Goal: Task Accomplishment & Management: Complete application form

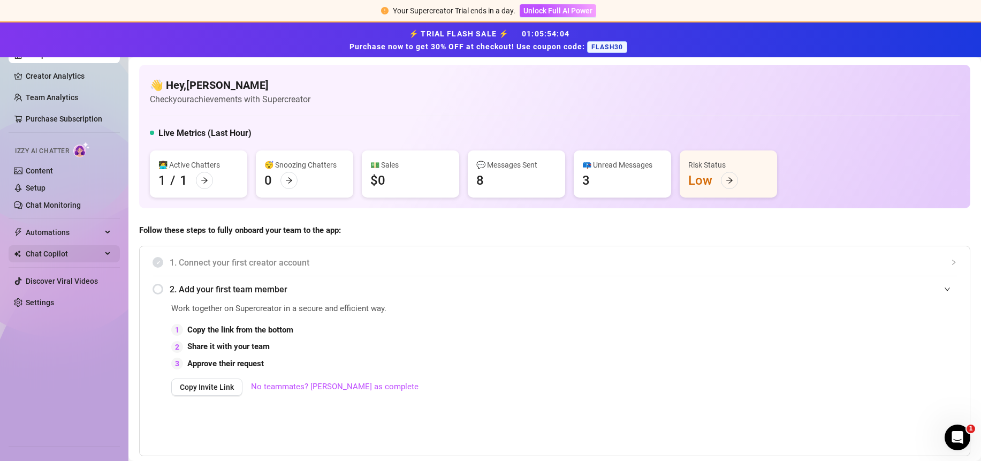
click at [41, 255] on span "Chat Copilot" at bounding box center [64, 253] width 76 height 17
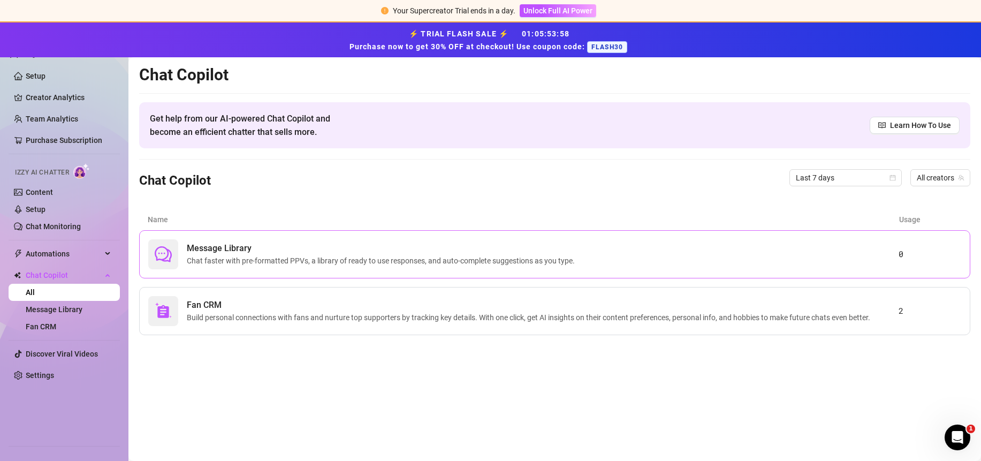
click at [368, 253] on span "Message Library" at bounding box center [383, 248] width 392 height 13
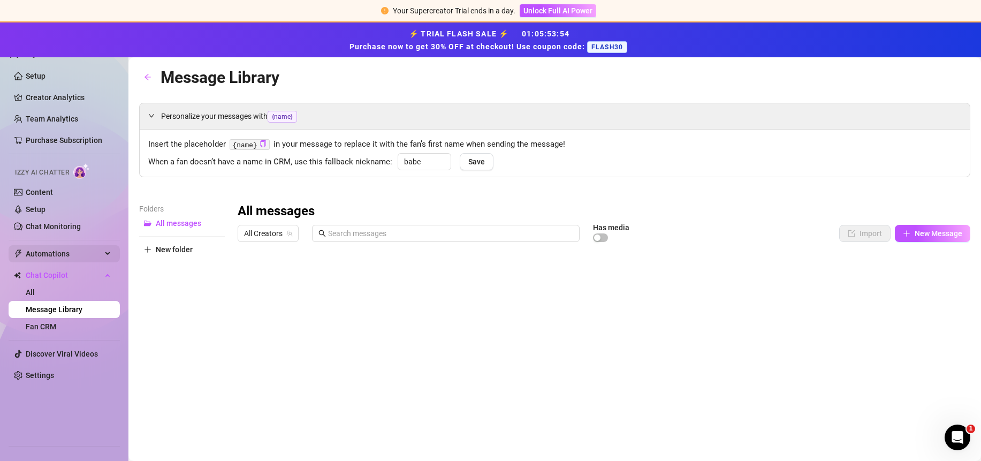
click at [59, 253] on span "Automations" at bounding box center [64, 253] width 76 height 17
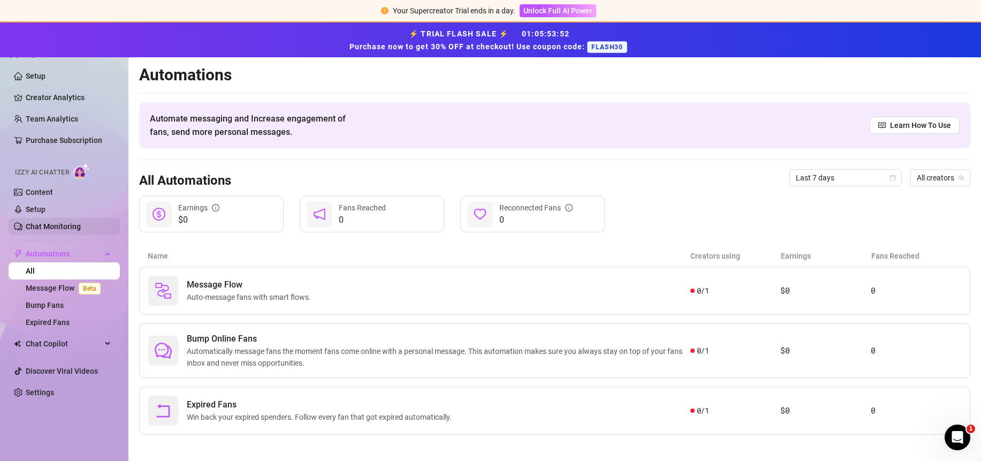
click at [59, 228] on link "Chat Monitoring" at bounding box center [53, 226] width 55 height 9
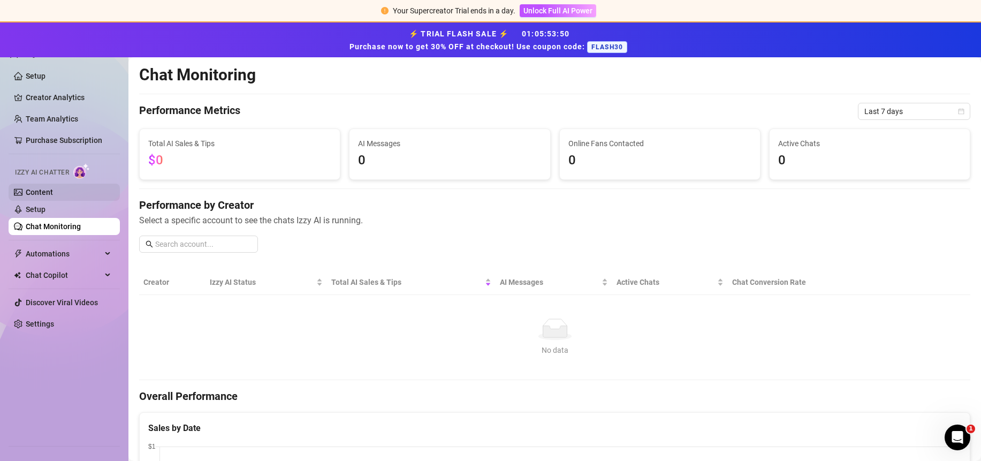
click at [48, 192] on link "Content" at bounding box center [39, 192] width 27 height 9
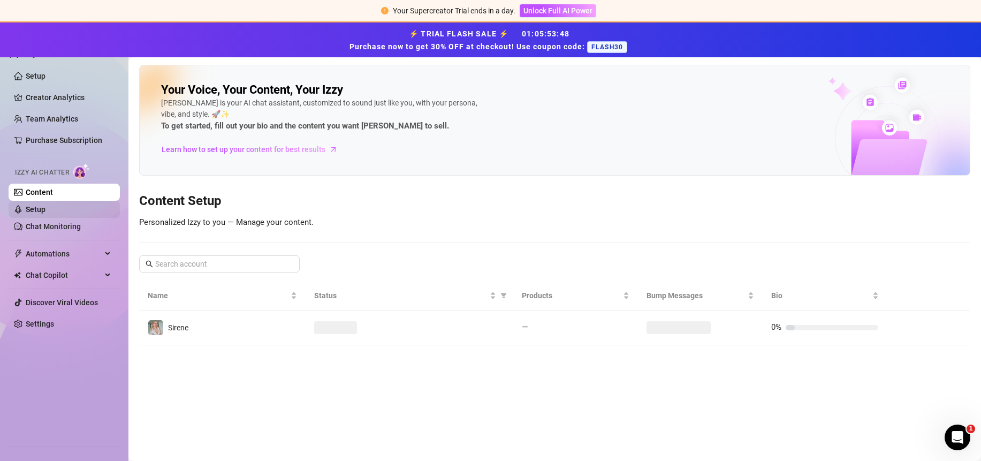
click at [35, 210] on link "Setup" at bounding box center [36, 209] width 20 height 9
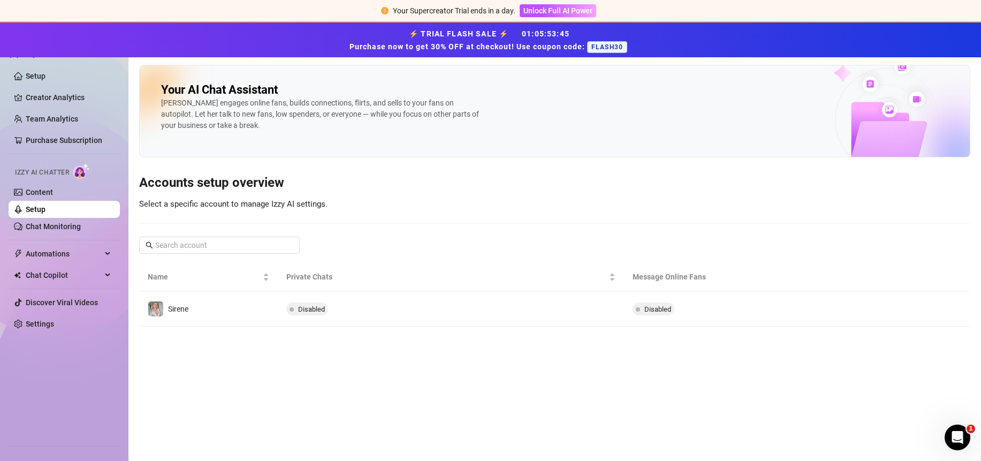
click at [319, 311] on span "Disabled" at bounding box center [311, 309] width 27 height 8
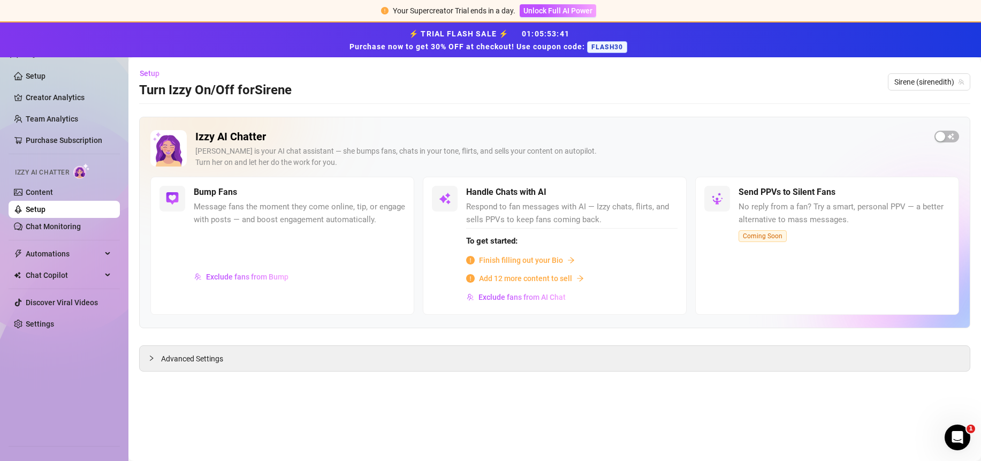
click at [489, 263] on span "Finish filling out your Bio" at bounding box center [521, 260] width 84 height 12
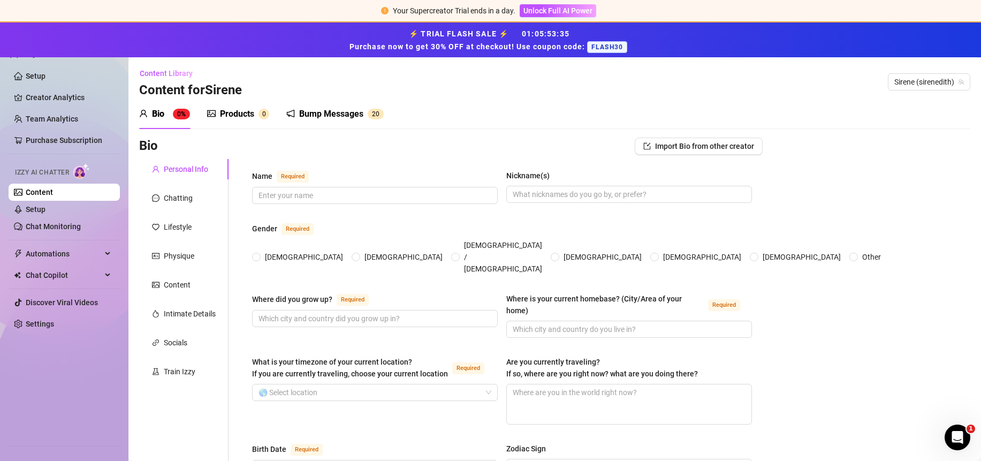
click at [598, 54] on div "⚡ TRIAL FLASH SALE ⚡ 01 : 05 : 53 : 35 Purchase now to get 30% OFF at checkout!…" at bounding box center [490, 39] width 981 height 35
click at [622, 41] on span "FLASH30" at bounding box center [607, 47] width 40 height 12
click at [608, 44] on span "FLASH30" at bounding box center [607, 47] width 40 height 12
click at [703, 39] on div "⚡ TRIAL FLASH SALE ⚡ 01 : 05 : 53 : 33 Purchase now to get 30% OFF at checkout!…" at bounding box center [490, 40] width 968 height 26
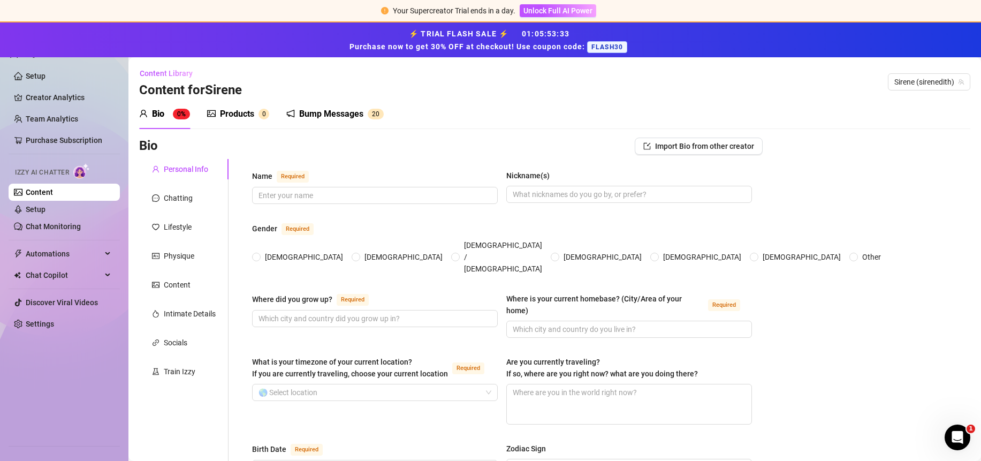
click at [481, 40] on div "⚡ TRIAL FLASH SALE ⚡ 01 : 05 : 53 : 33 Purchase now to get 30% OFF at checkout!…" at bounding box center [490, 40] width 968 height 26
click at [399, 40] on div "⚡ TRIAL FLASH SALE ⚡ 01 : 05 : 53 : 32 Purchase now to get 30% OFF at checkout!…" at bounding box center [490, 40] width 968 height 26
click at [546, 9] on span "Unlock Full AI Power" at bounding box center [557, 10] width 69 height 9
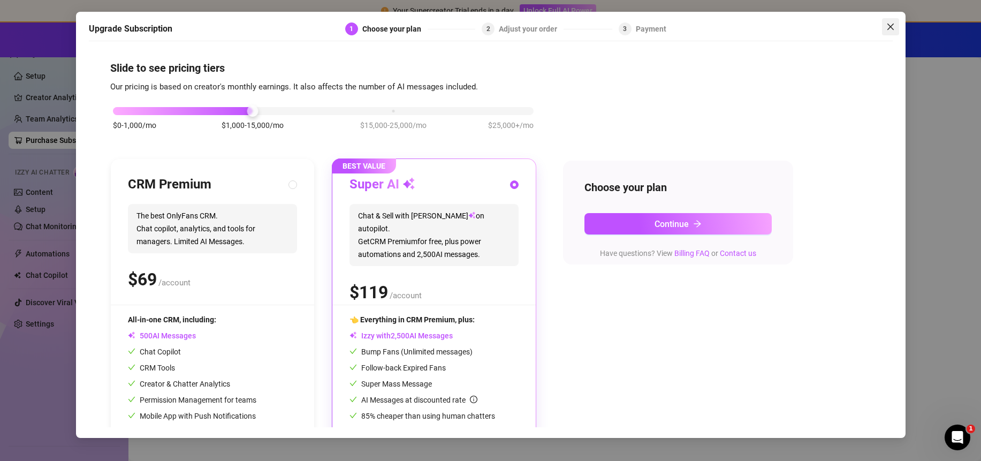
click at [895, 27] on span "Close" at bounding box center [890, 26] width 17 height 9
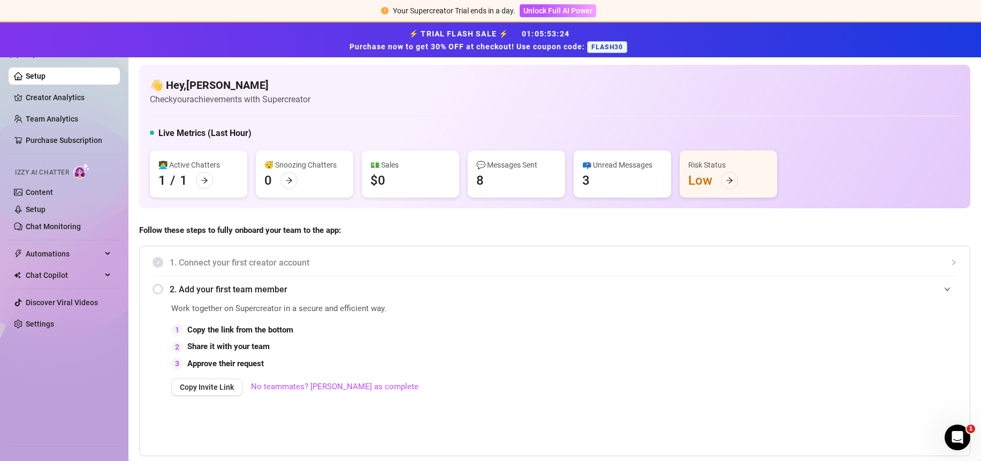
click at [86, 171] on img at bounding box center [81, 171] width 17 height 16
click at [39, 191] on link "Content" at bounding box center [39, 192] width 27 height 9
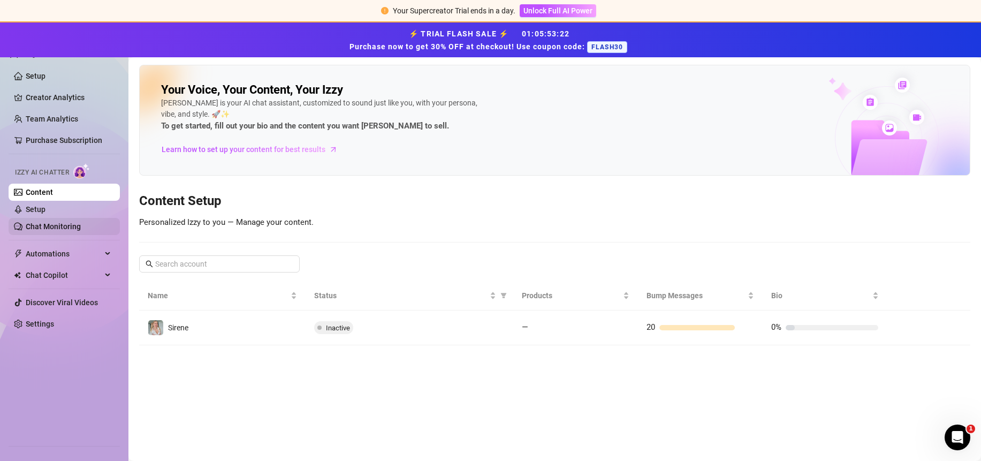
click at [39, 222] on link "Chat Monitoring" at bounding box center [53, 226] width 55 height 9
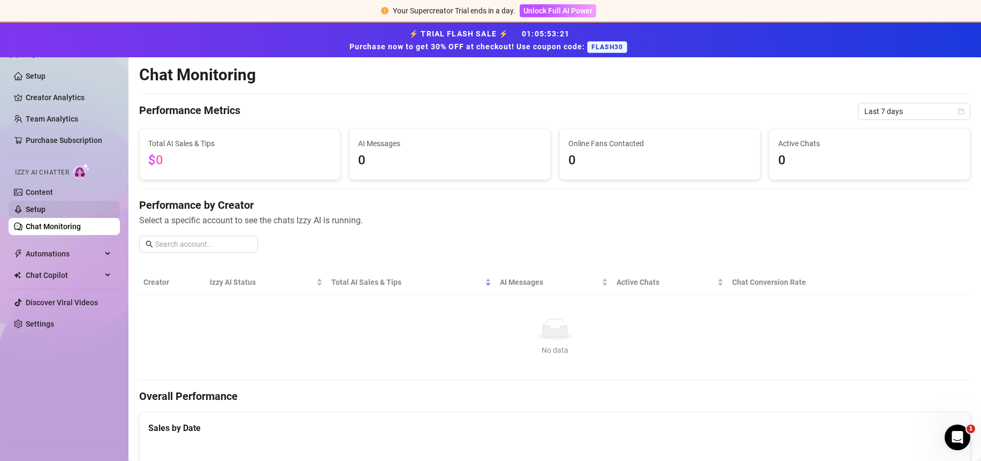
click at [40, 212] on link "Setup" at bounding box center [36, 209] width 20 height 9
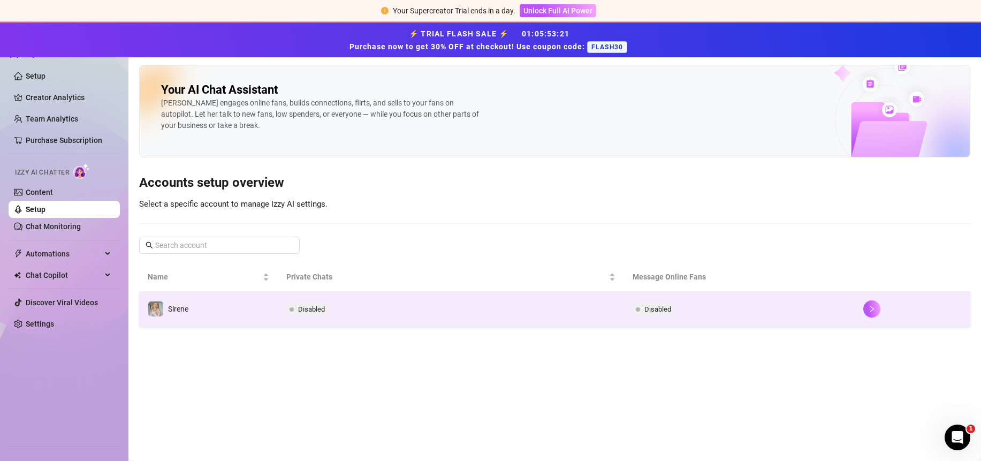
click at [348, 306] on td "Disabled" at bounding box center [451, 309] width 346 height 35
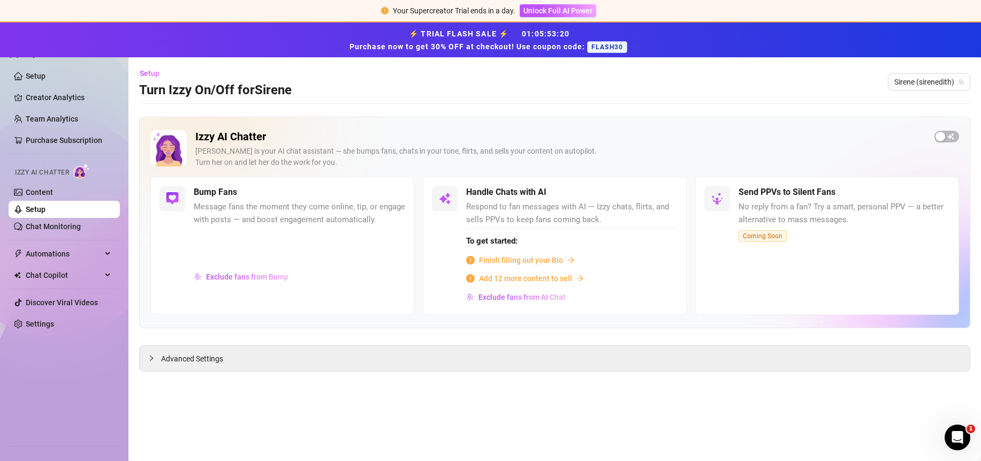
click at [507, 261] on span "Finish filling out your Bio" at bounding box center [521, 260] width 84 height 12
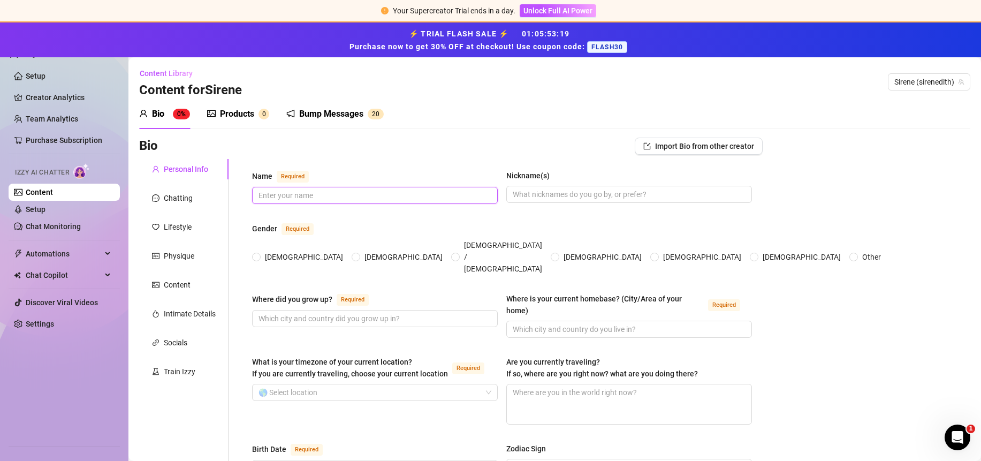
click at [363, 195] on input "Name Required" at bounding box center [373, 195] width 231 height 12
type input "Sirene"
type input "[PERSON_NAME], sirene, angry [DEMOGRAPHIC_DATA] girl"
click at [265, 251] on span "[DEMOGRAPHIC_DATA]" at bounding box center [304, 257] width 87 height 12
click at [259, 254] on input "[DEMOGRAPHIC_DATA]" at bounding box center [257, 257] width 4 height 7
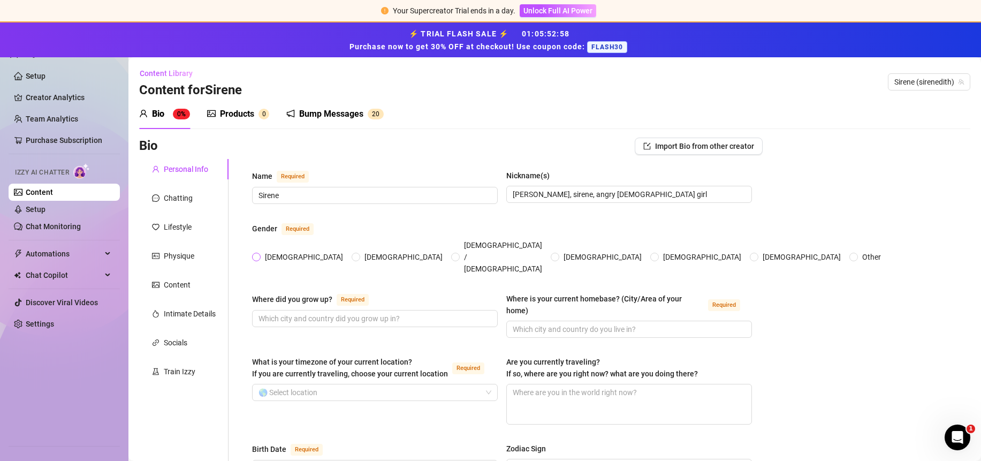
radio input "true"
click at [287, 312] on input "Where did you grow up? Required" at bounding box center [373, 318] width 231 height 12
type input "[GEOGRAPHIC_DATA]"
click at [337, 319] on div "Where did you grow up? Required [GEOGRAPHIC_DATA] Where is your current homebas…" at bounding box center [502, 320] width 500 height 55
drag, startPoint x: 318, startPoint y: 296, endPoint x: 196, endPoint y: 301, distance: 121.6
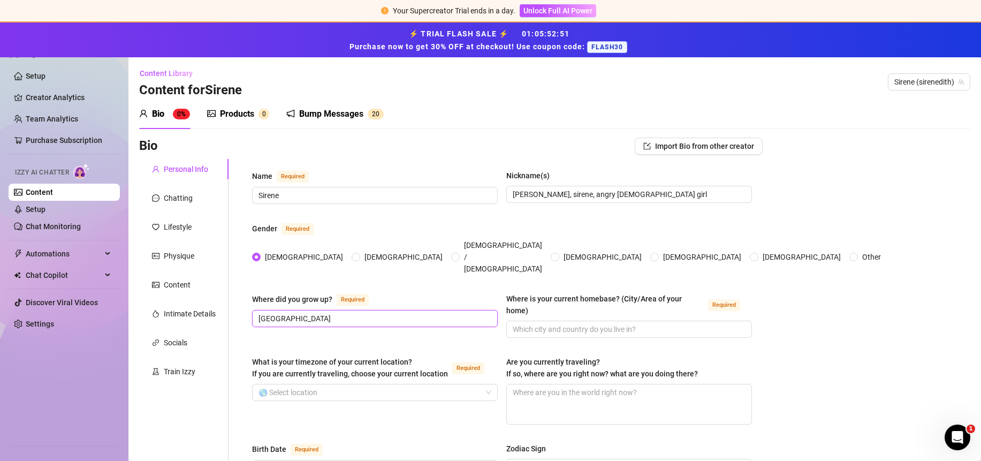
type input "Siuntio"
click at [552, 321] on span at bounding box center [629, 329] width 246 height 17
click at [552, 323] on input "Where is your current homebase? (City/Area of your home) Required" at bounding box center [628, 329] width 231 height 12
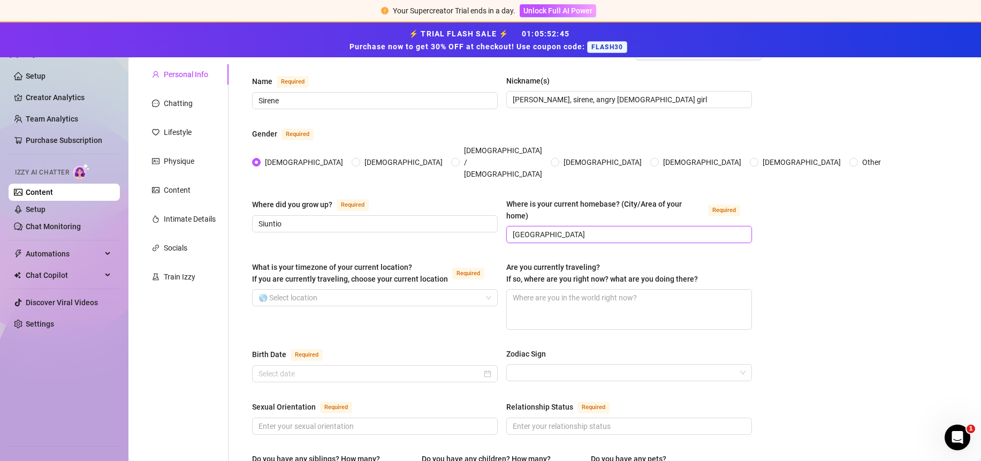
scroll to position [132, 0]
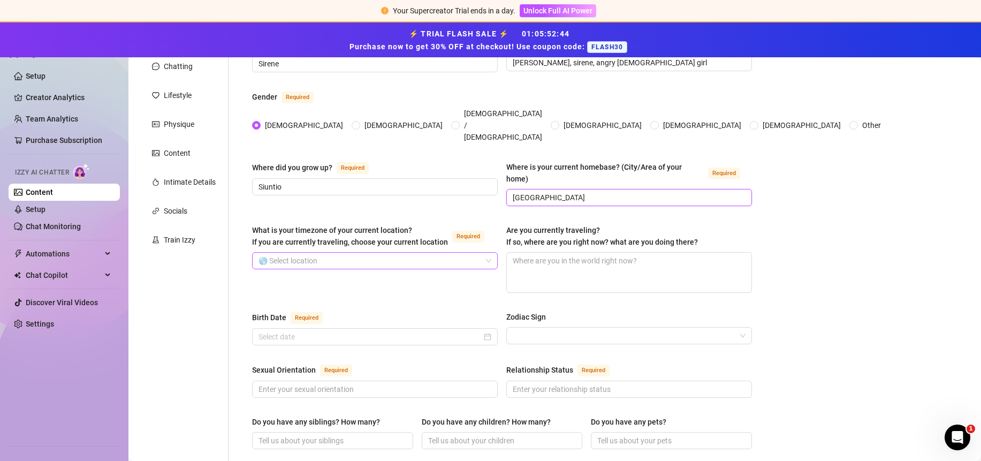
type input "[GEOGRAPHIC_DATA]"
click at [348, 253] on input "What is your timezone of your current location? If you are currently traveling,…" at bounding box center [369, 261] width 223 height 16
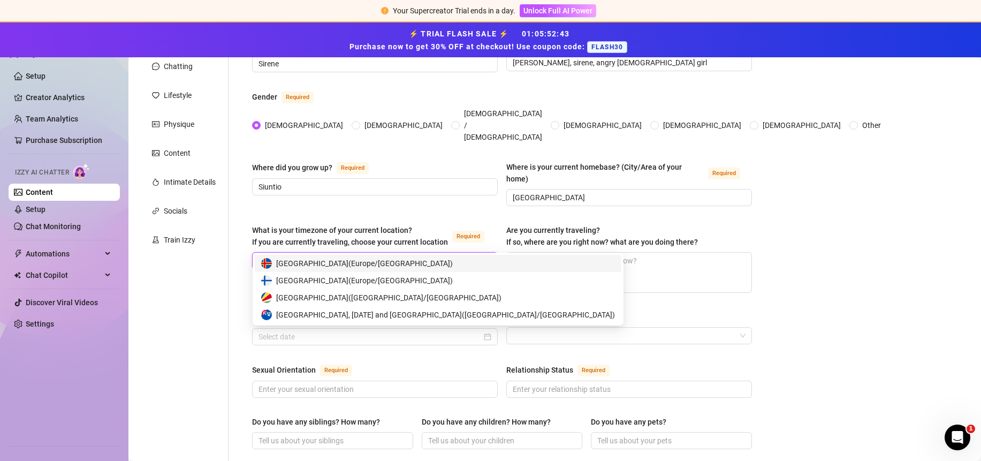
type input "hels"
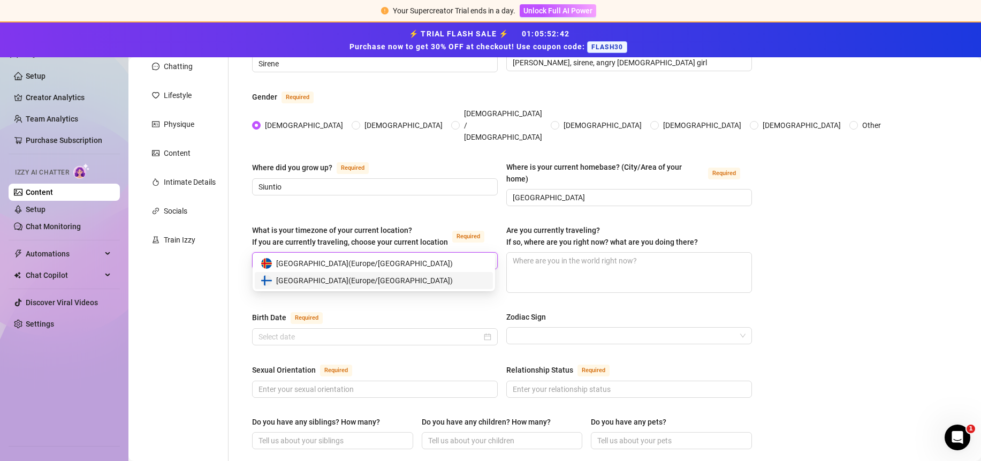
click at [319, 281] on span "[GEOGRAPHIC_DATA] ( [GEOGRAPHIC_DATA]/[GEOGRAPHIC_DATA] )" at bounding box center [364, 281] width 177 height 12
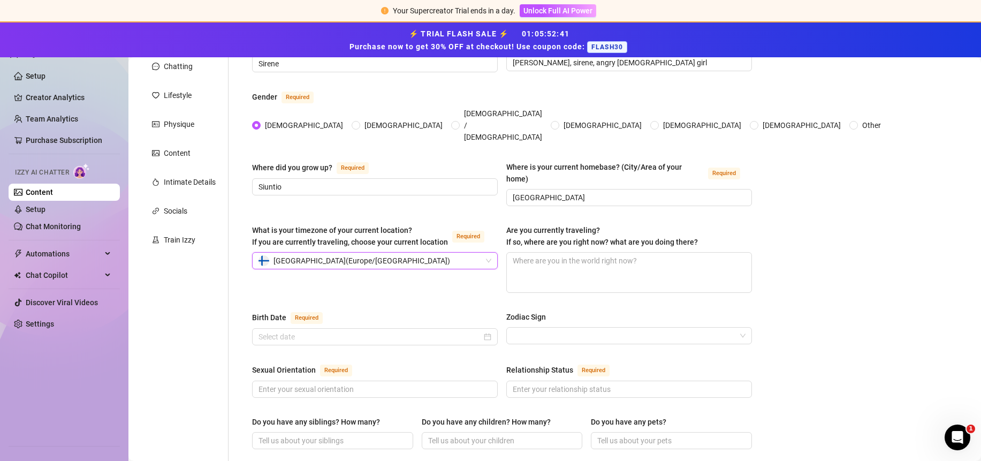
click at [619, 311] on div "Zodiac Sign" at bounding box center [629, 319] width 246 height 16
click at [610, 260] on textarea "Are you currently traveling? If so, where are you right now? what are you doing…" at bounding box center [629, 273] width 245 height 40
type textarea "H"
type textarea "Hel"
type textarea "Hels"
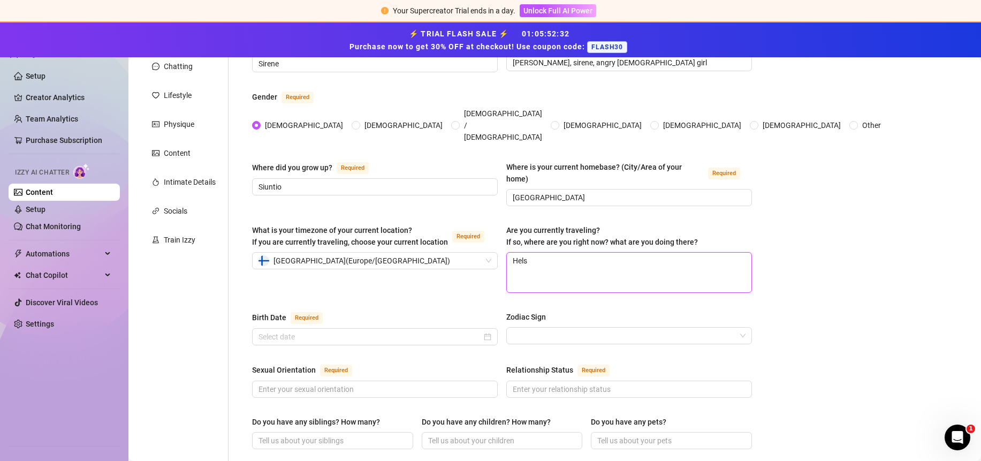
type textarea "Helsi"
type textarea "Helsin"
type textarea "Helsink"
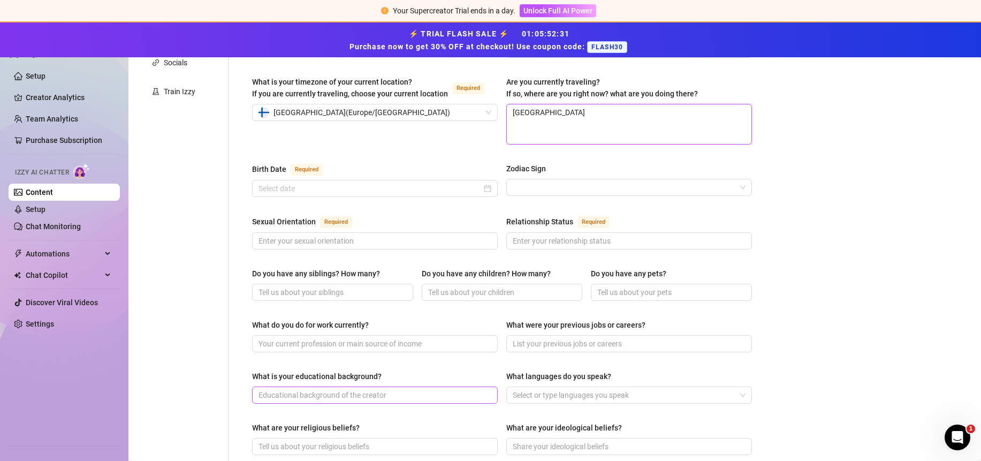
scroll to position [292, 0]
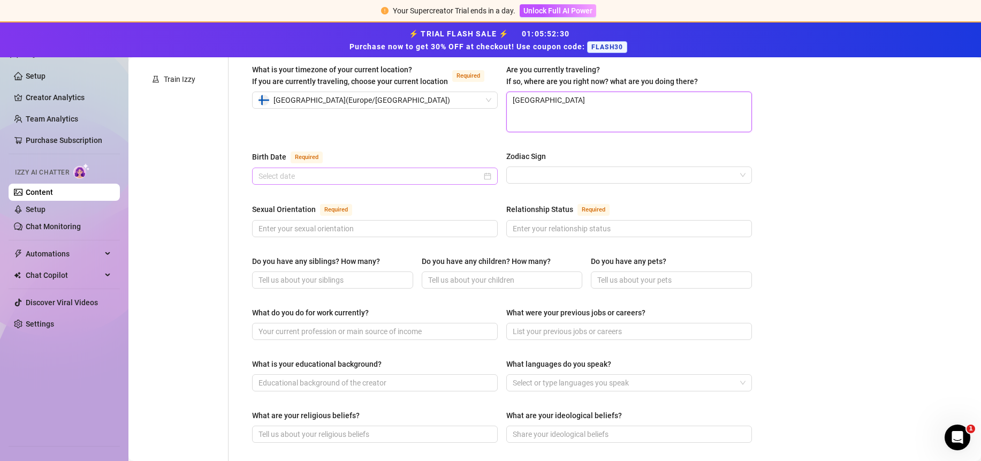
type textarea "[GEOGRAPHIC_DATA]"
click at [293, 170] on input "Birth Date Required" at bounding box center [369, 176] width 223 height 12
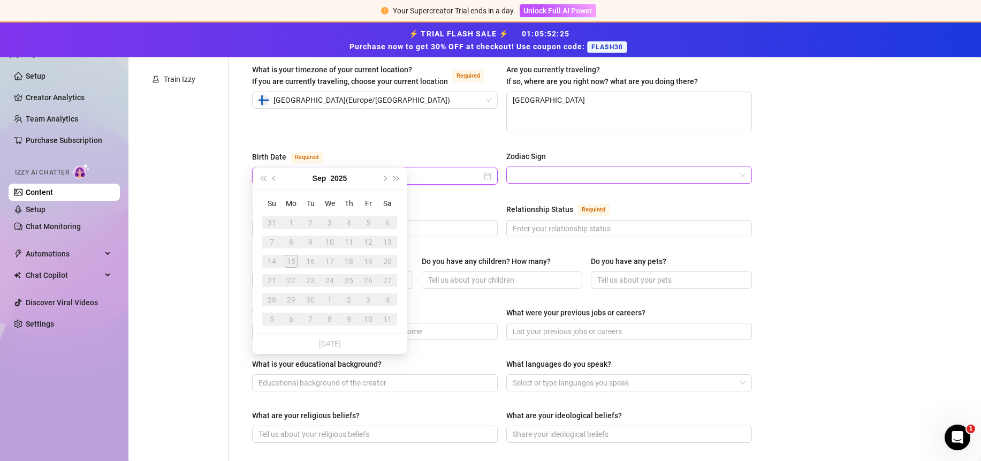
type input "[DATE]"
click at [523, 167] on input "Zodiac Sign" at bounding box center [624, 175] width 223 height 16
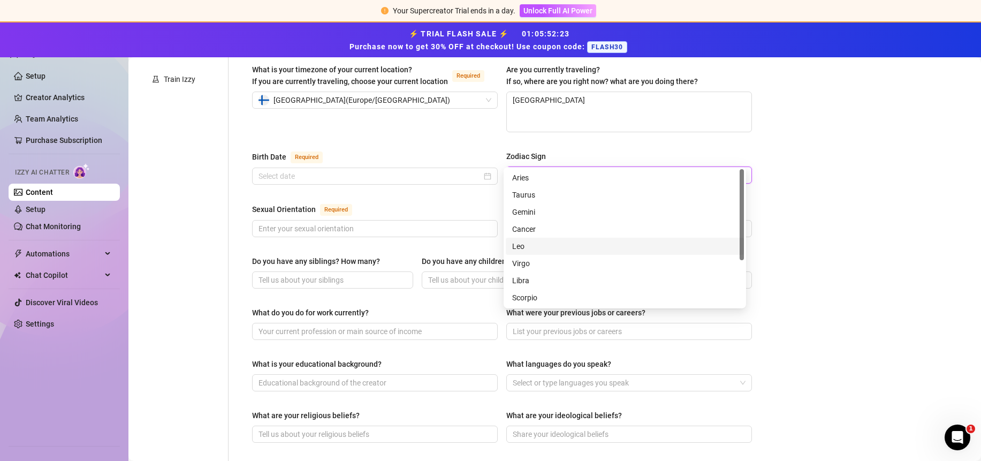
click at [528, 245] on div "Leo" at bounding box center [624, 246] width 225 height 12
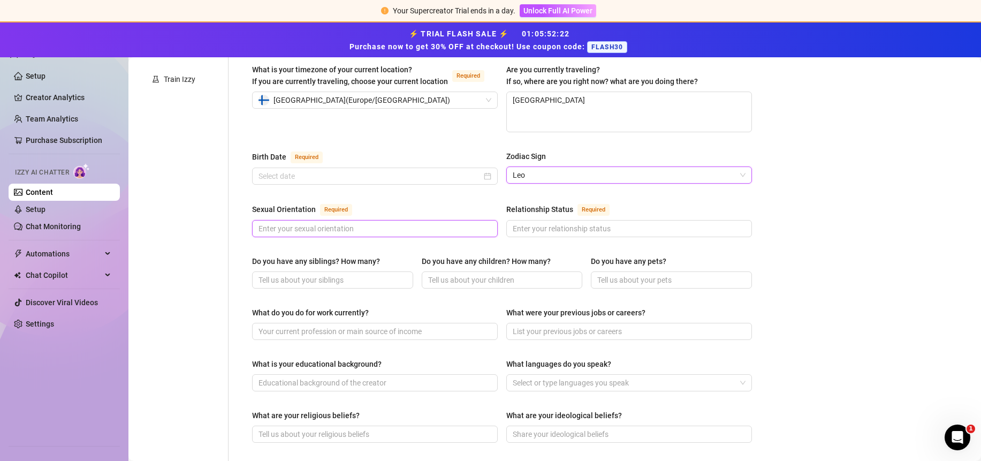
click at [368, 223] on input "Sexual Orientation Required" at bounding box center [373, 229] width 231 height 12
type input "[DEMOGRAPHIC_DATA]"
click at [568, 223] on input "Relationship Status Required" at bounding box center [628, 229] width 231 height 12
type input "i"
type input "single"
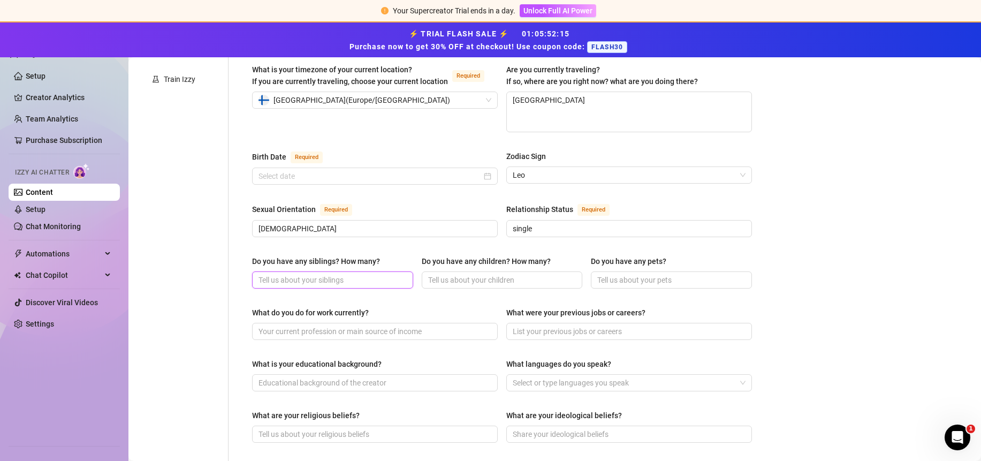
click at [292, 274] on input "Do you have any siblings? How many?" at bounding box center [331, 280] width 146 height 12
type input "one sister"
type input "no"
type input "n"
type input "no i dont have pets"
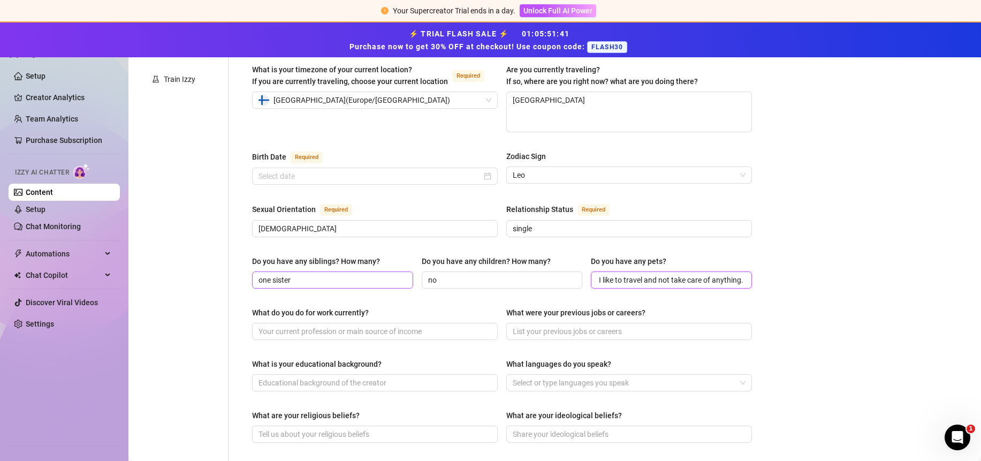
scroll to position [0, 60]
type input "I don't have pets. I like to travel and not take care of anything."
click at [418, 325] on input "What do you do for work currently?" at bounding box center [373, 331] width 231 height 12
type input "I am a content creator. I have tiktok, instagram, youtube, twitch and onlyfans"
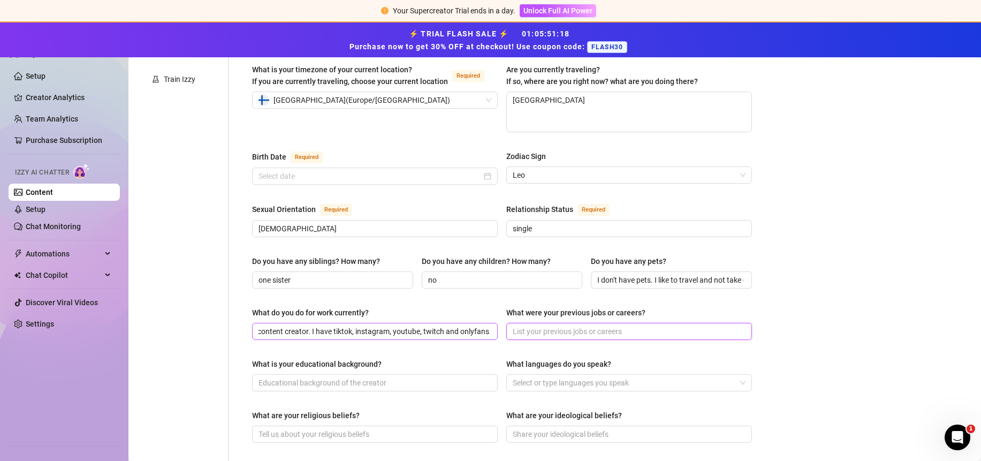
scroll to position [0, 0]
type input "I"
type input "I was a marketing coordinator"
type input "I am a bachelor of culture and arts"
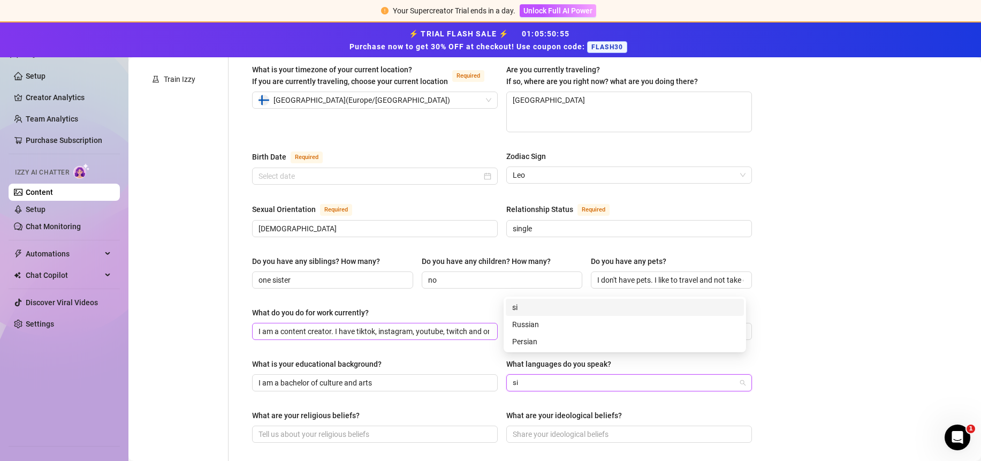
type input "s"
type input "[PERSON_NAME]"
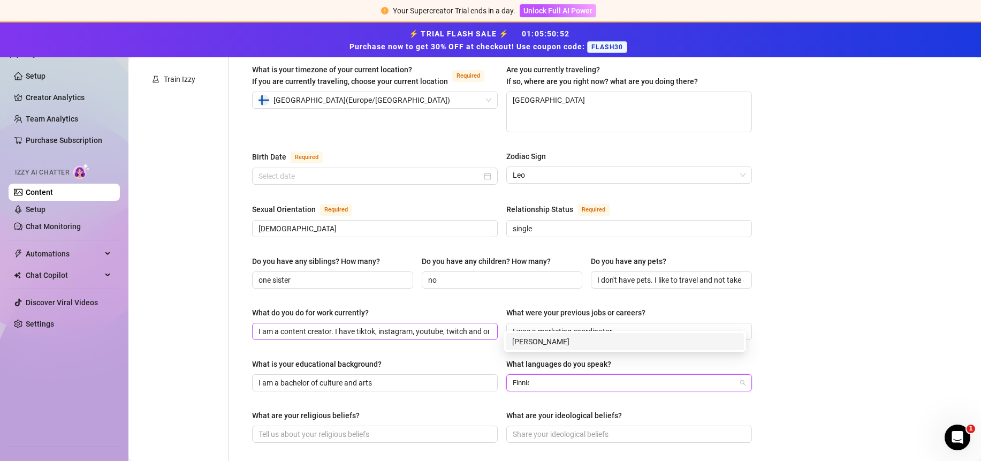
type input "Finnish"
type input "s"
type input "Swedish"
type input "English"
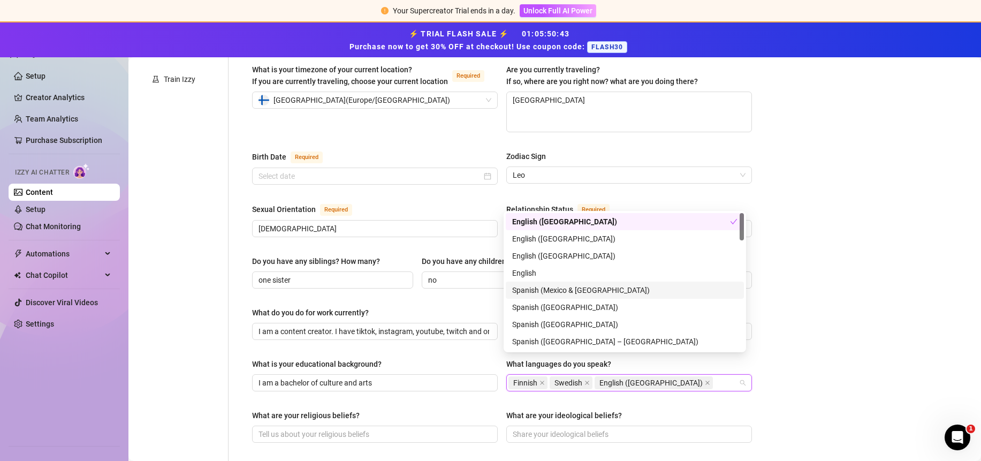
click at [871, 345] on div "Bio Import Bio from other creator Personal Info Chatting Lifestyle Physique Con…" at bounding box center [554, 326] width 831 height 962
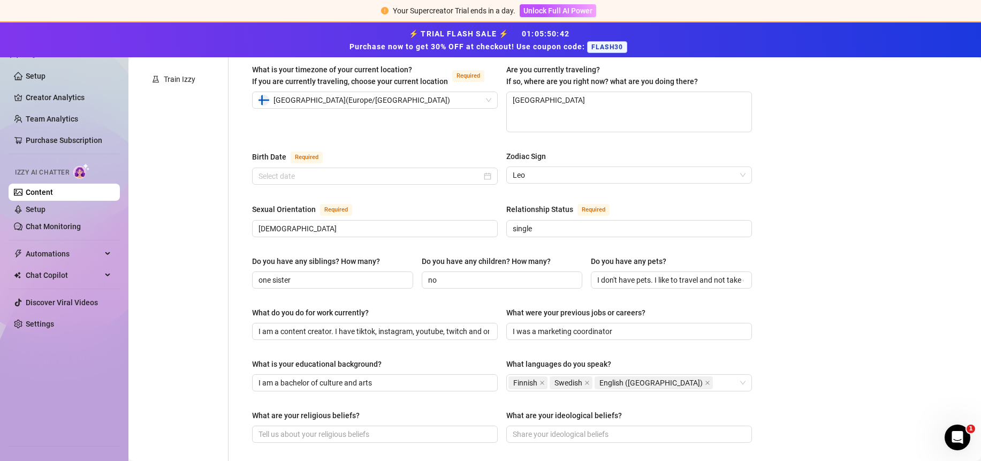
scroll to position [424, 0]
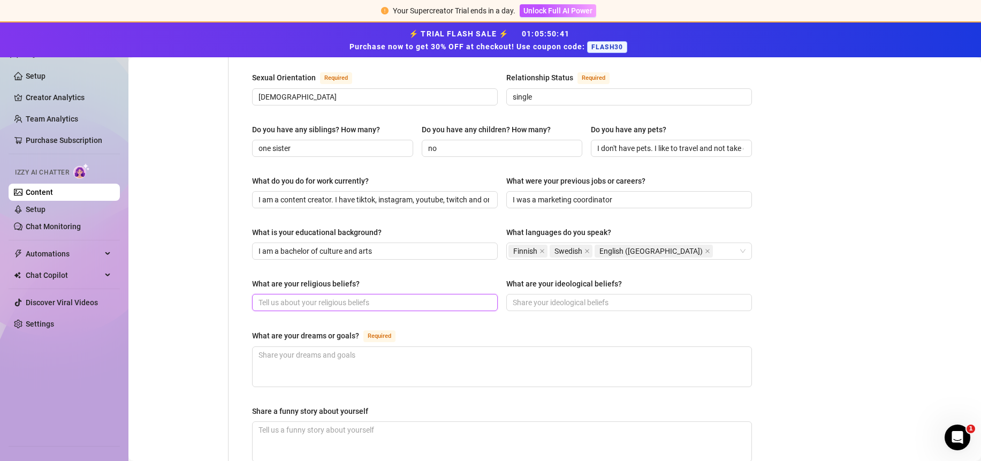
click at [317, 296] on input "What are your religious beliefs?" at bounding box center [373, 302] width 231 height 12
type input "I am a spiritual being having a human experience"
drag, startPoint x: 504, startPoint y: 263, endPoint x: 627, endPoint y: 260, distance: 123.7
click at [627, 278] on div "What are your religious beliefs? I am a spiritual being having a human experien…" at bounding box center [502, 299] width 500 height 43
copy div "What are your ideological beliefs?"
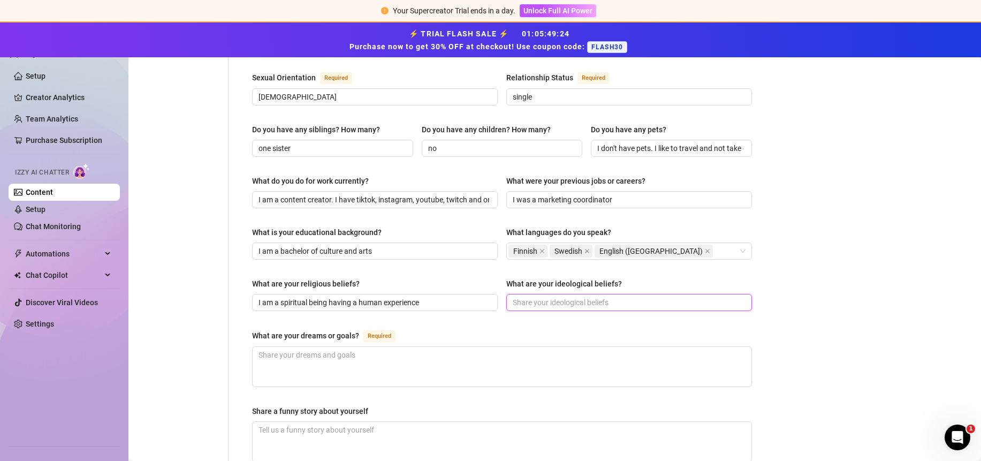
click at [566, 296] on input "What are your ideological beliefs?" at bounding box center [628, 302] width 231 height 12
paste input "My core beliefs are freedom, justice and truth."
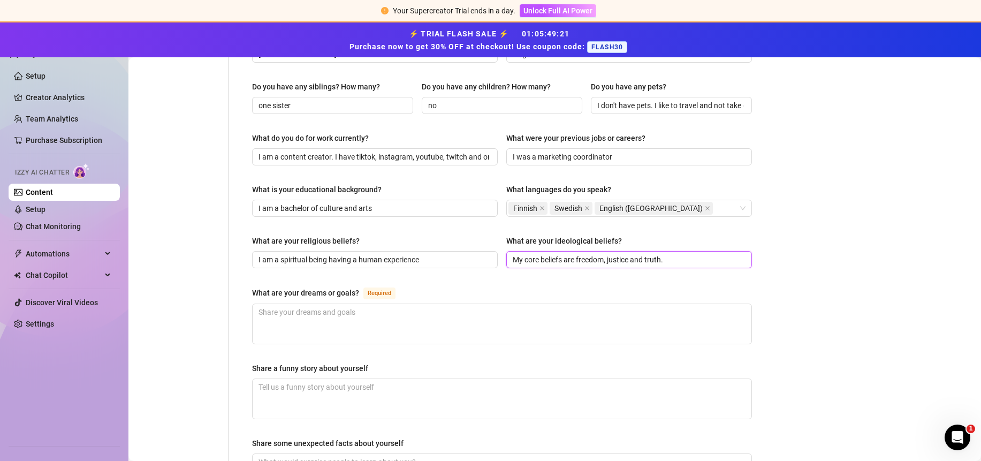
scroll to position [461, 0]
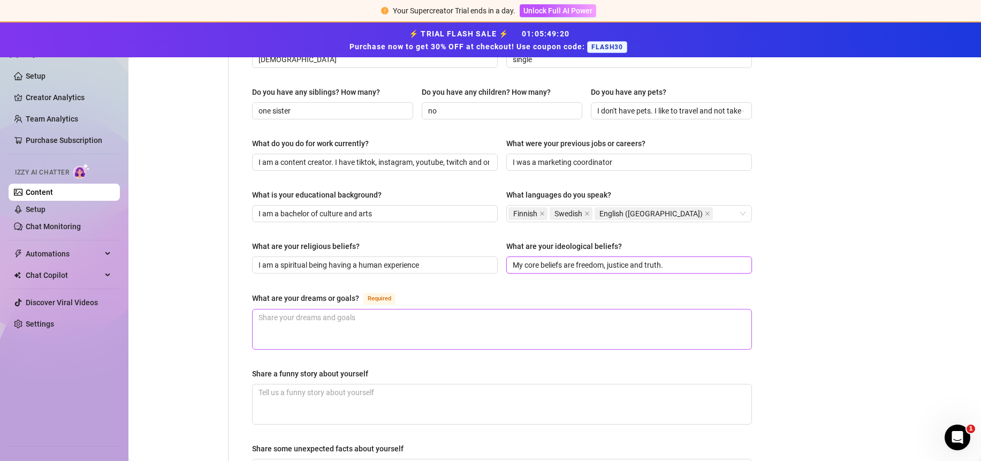
type input "My core beliefs are freedom, justice and truth."
click at [441, 309] on textarea "What are your dreams or goals? Required" at bounding box center [502, 329] width 499 height 40
drag, startPoint x: 256, startPoint y: 277, endPoint x: 361, endPoint y: 277, distance: 105.4
click at [361, 292] on div "What are your dreams or goals? Required" at bounding box center [326, 298] width 148 height 13
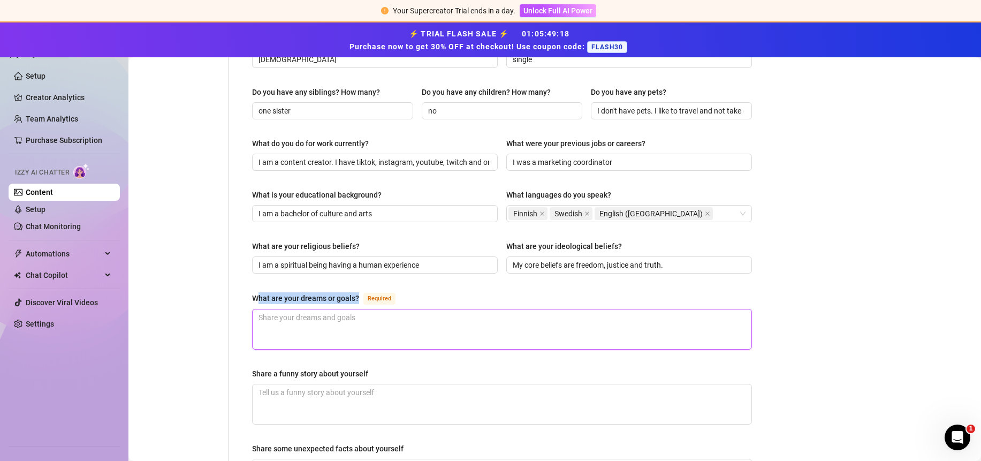
click at [361, 309] on textarea "What are your dreams or goals? Required" at bounding box center [502, 329] width 499 height 40
drag, startPoint x: 359, startPoint y: 278, endPoint x: 248, endPoint y: 280, distance: 110.8
click at [248, 280] on div "Name Required [PERSON_NAME](s) [PERSON_NAME], sirene, angry [DEMOGRAPHIC_DATA] …" at bounding box center [501, 146] width 521 height 897
copy div "What are your dreams or goals?"
click at [462, 309] on textarea "What are your dreams or goals? Required" at bounding box center [502, 329] width 499 height 40
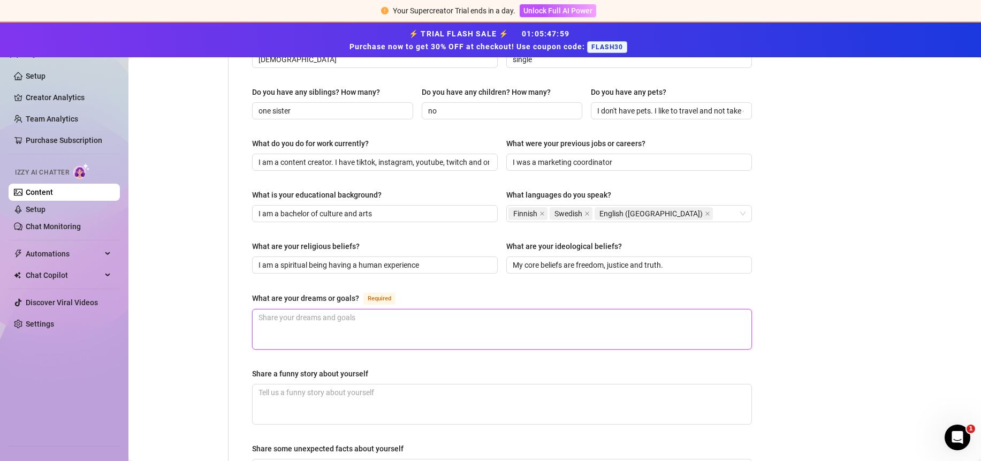
paste textarea "My dreams are to travel, experience as much as I can, create entertainment, mot…"
type textarea "My dreams are to travel, experience as much as I can, create entertainment, mot…"
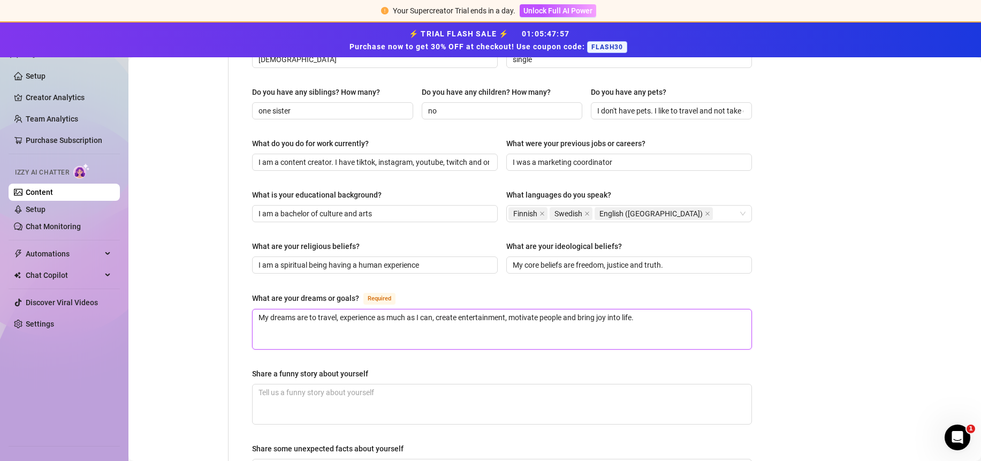
type textarea "My dreams are to travel, experience as much as I can, create entertainment, mot…"
drag, startPoint x: 691, startPoint y: 241, endPoint x: 410, endPoint y: 250, distance: 280.5
click at [410, 250] on div "What are your religious beliefs? I am a spiritual being having a human experien…" at bounding box center [502, 261] width 500 height 43
paste input "Freedom, justice and truth are the core for me. Without those, nothing else rea…"
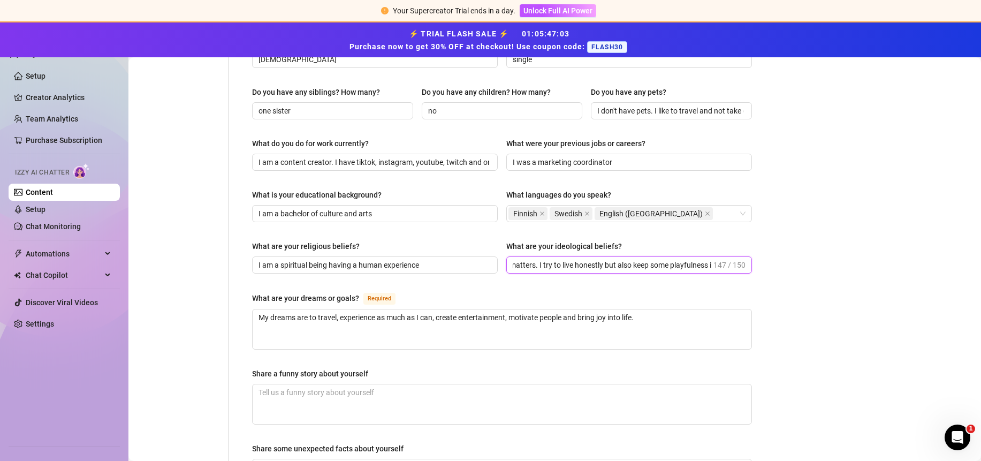
type input "Freedom, justice and truth are the core for me. Without those, nothing else rea…"
paste input "Freedom, justice and truth are the core for me. Without those, nothing else rea…"
drag, startPoint x: 523, startPoint y: 245, endPoint x: 604, endPoint y: 246, distance: 80.8
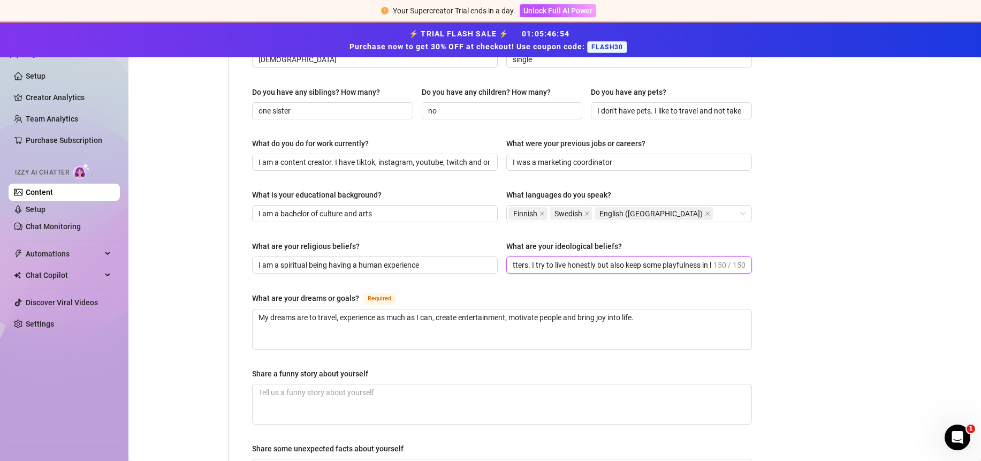
click at [604, 259] on input "Freedom, justice and truth are the core for me. Without those, nothing else rea…" at bounding box center [612, 265] width 199 height 12
click at [694, 259] on input "Freedom, justice and truth are the core for me. Without those, nothing else rea…" at bounding box center [628, 265] width 231 height 12
drag, startPoint x: 617, startPoint y: 245, endPoint x: 530, endPoint y: 247, distance: 87.8
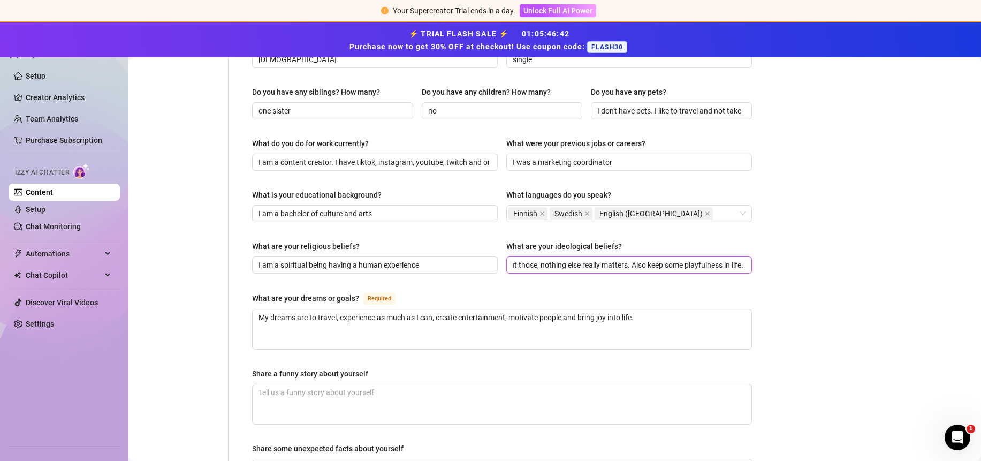
click at [530, 259] on input "Freedom, justice and truth are the core for me. Without those, nothing else rea…" at bounding box center [628, 265] width 231 height 12
type input "Freedom, justice and truth are the core for me. Also keep some playfulness in l…"
drag, startPoint x: 679, startPoint y: 302, endPoint x: 140, endPoint y: 247, distance: 542.2
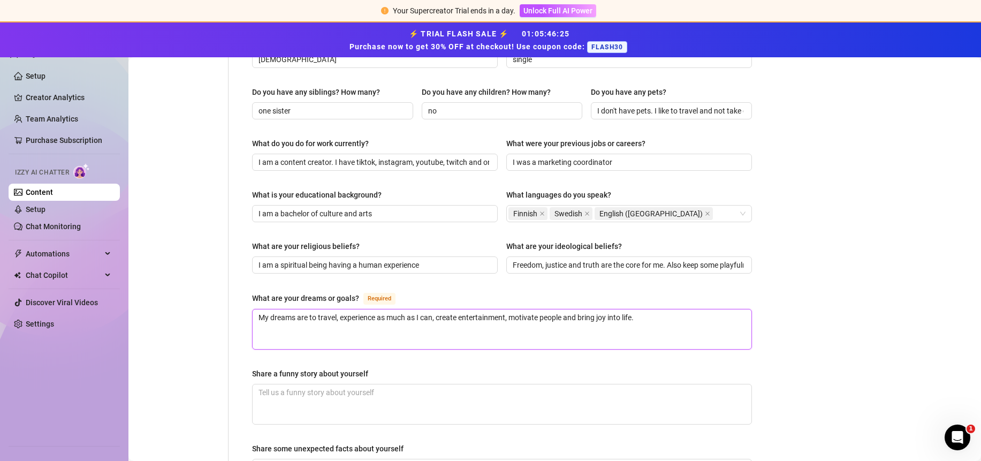
click at [140, 247] on div "Personal Info Chatting Lifestyle Physique Content Intimate Details Socials Trai…" at bounding box center [450, 146] width 623 height 897
paste textarea "is to travel everywhere, experience as much as possible, create entertainment, …"
type textarea "My dream is to travel everywhere, experience as much as possible, create entert…"
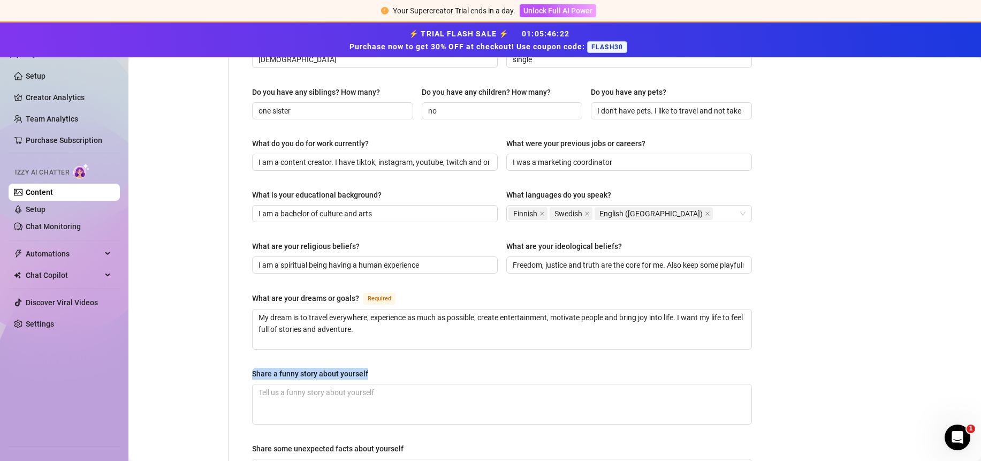
drag, startPoint x: 363, startPoint y: 349, endPoint x: 247, endPoint y: 353, distance: 116.2
click at [247, 353] on div "Name Required [PERSON_NAME](s) [PERSON_NAME], sirene, angry [DEMOGRAPHIC_DATA] …" at bounding box center [501, 146] width 521 height 897
copy div "Share a funny story about yourself"
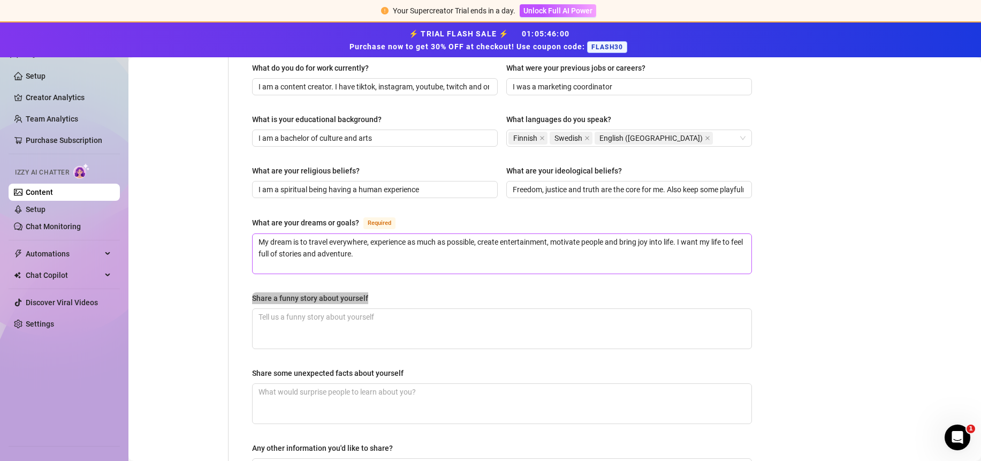
scroll to position [651, 0]
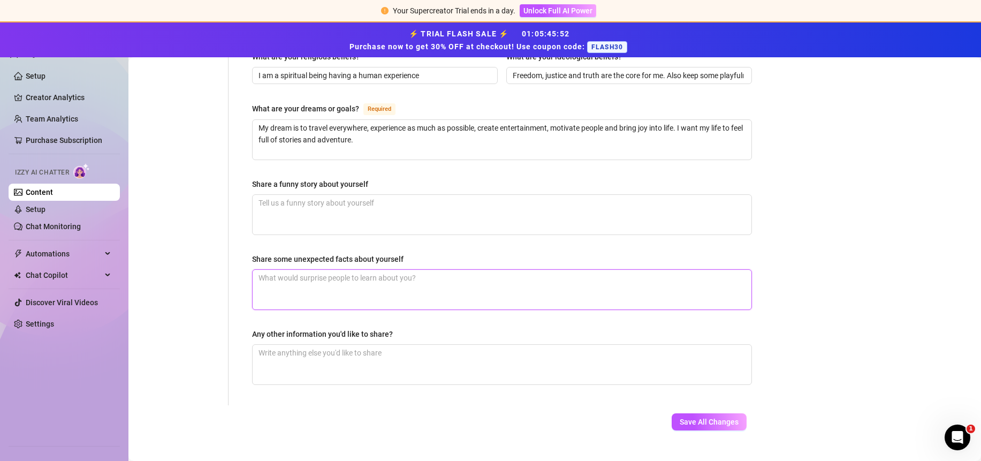
click at [381, 270] on textarea "Share some unexpected facts about yourself" at bounding box center [502, 290] width 499 height 40
type textarea "I"
type textarea "I c"
type textarea "I ch"
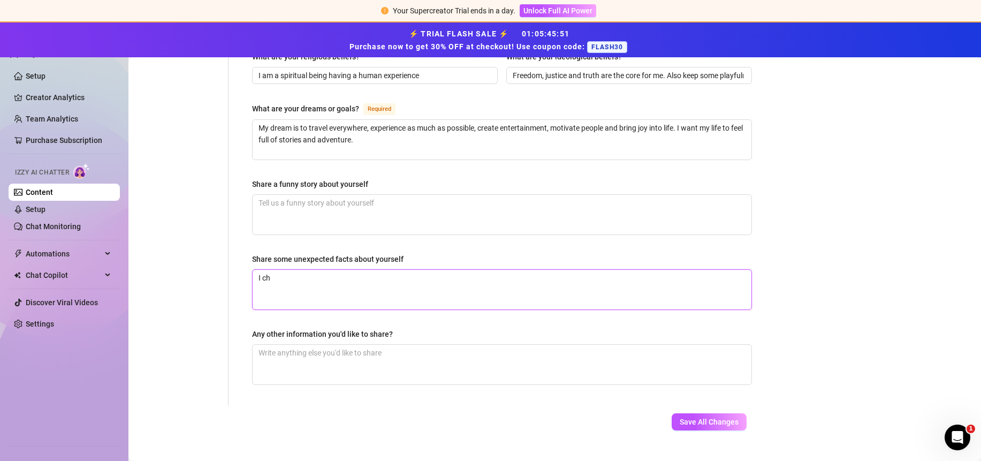
type textarea "I cha"
type textarea "I chan"
type textarea "I change"
type textarea "I change m"
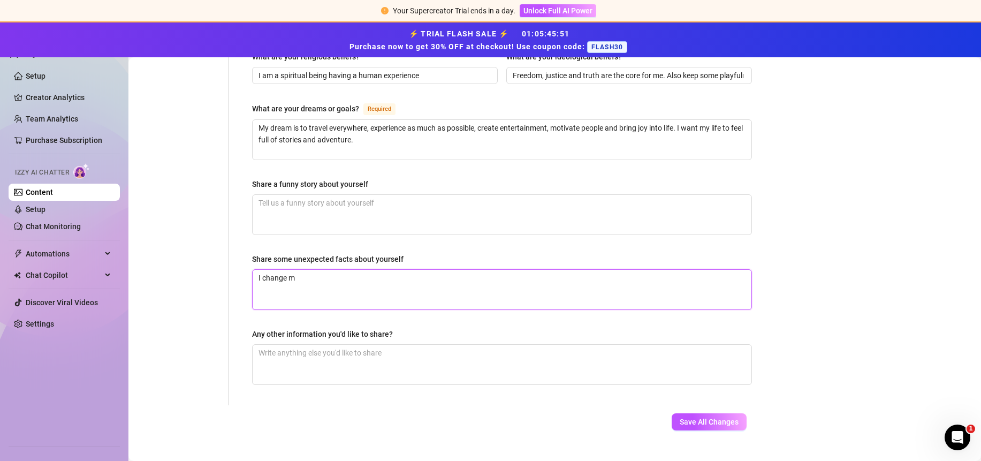
type textarea "I change my"
type textarea "I change my n"
type textarea "I change my nam"
type textarea "I change my name"
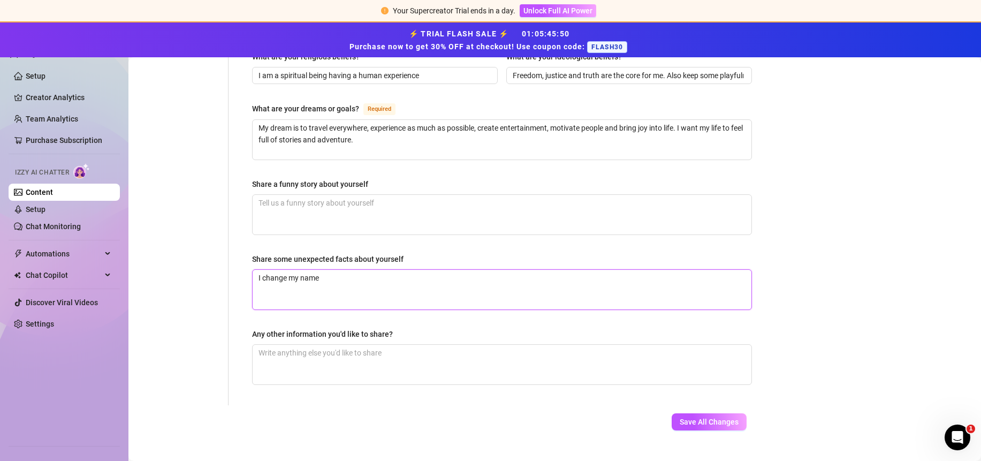
type textarea "I change my name"
type textarea "I change my name w"
type textarea "I change my name wi"
type textarea "I change my name with"
type textarea "I change my name witho"
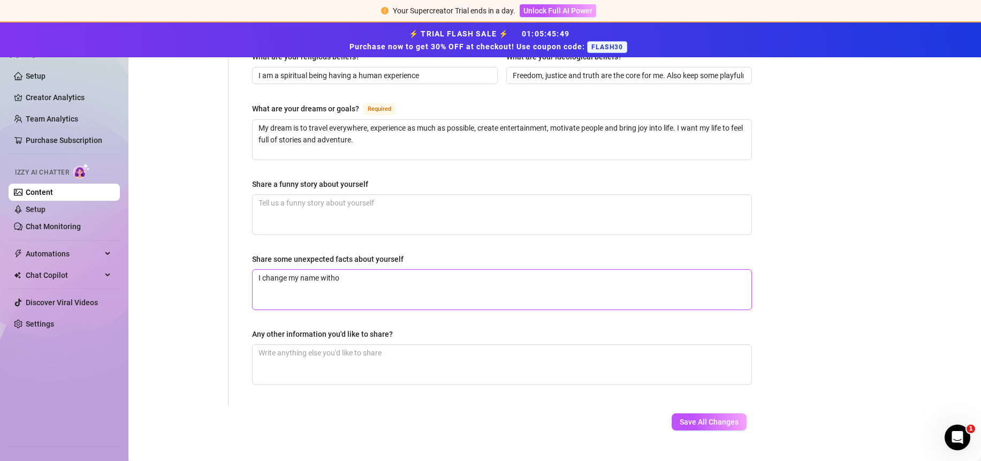
type textarea "I change my name withou"
type textarea "I change my name without"
type textarea "I change my name without m"
type textarea "I change my name without my"
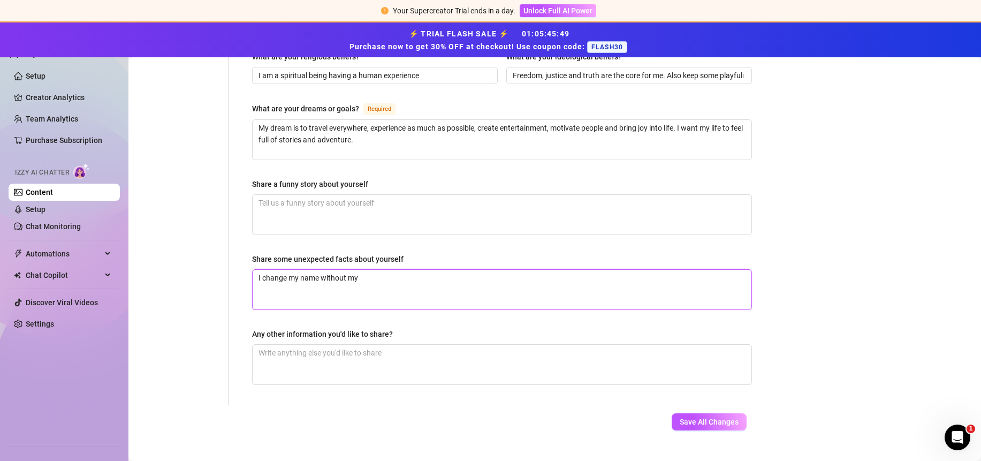
type textarea "I change my name without my"
type textarea "I change my name without my p"
type textarea "I change my name without my pa"
type textarea "I change my name without my par"
type textarea "I change my name without my [PERSON_NAME]"
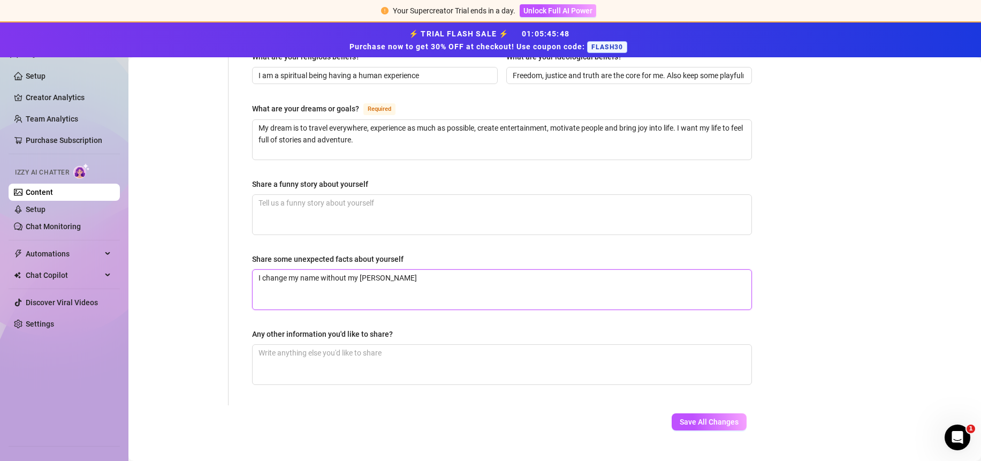
type textarea "I change my name without my paren"
type textarea "I change my name without my parent"
type textarea "I change my name without my parents"
type textarea "I change my name without my parents p"
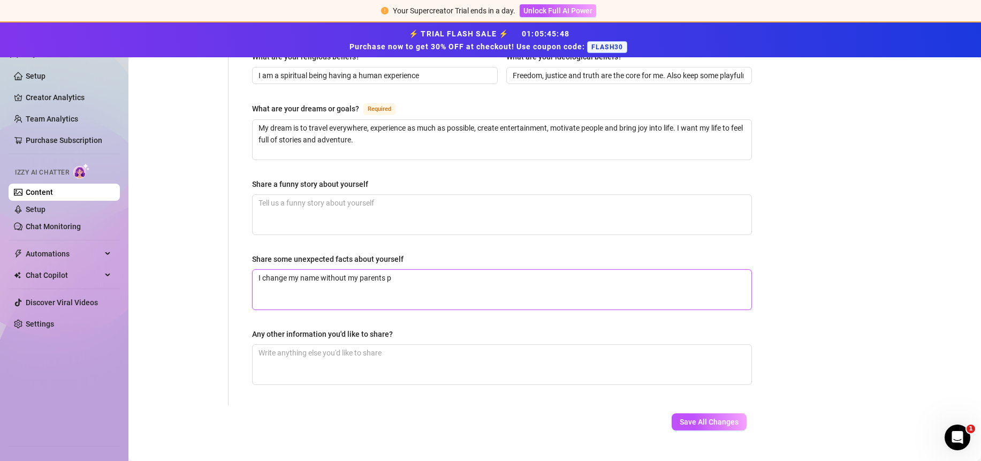
type textarea "I change my name without my parents pe"
type textarea "I change my name without my parents per"
type textarea "I change my name without my parents persm"
type textarea "I change my name without my parents pers"
type textarea "I change my name without my parents per"
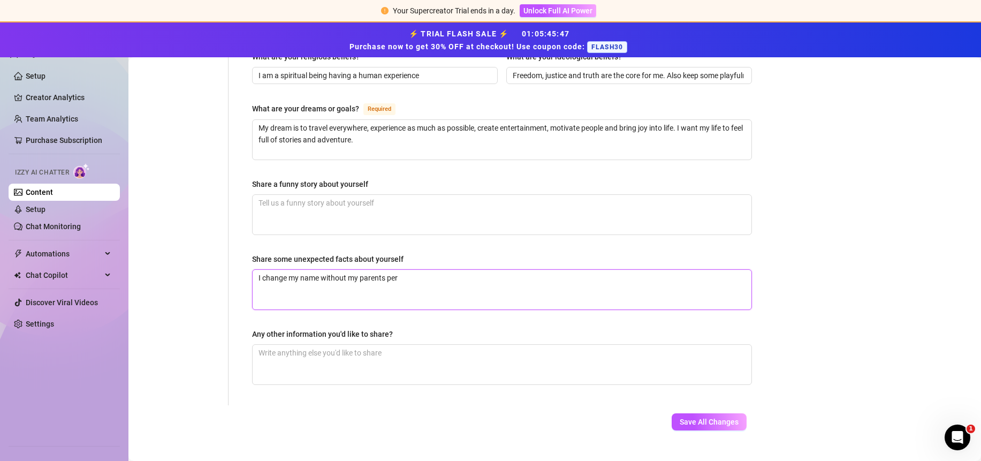
type textarea "I change my name without my parents perm"
type textarea "I change my name without my parents permi"
type textarea "I change my name without my parents permis"
type textarea "I change my name without my parents permiss"
type textarea "I change my name without my parents permissi"
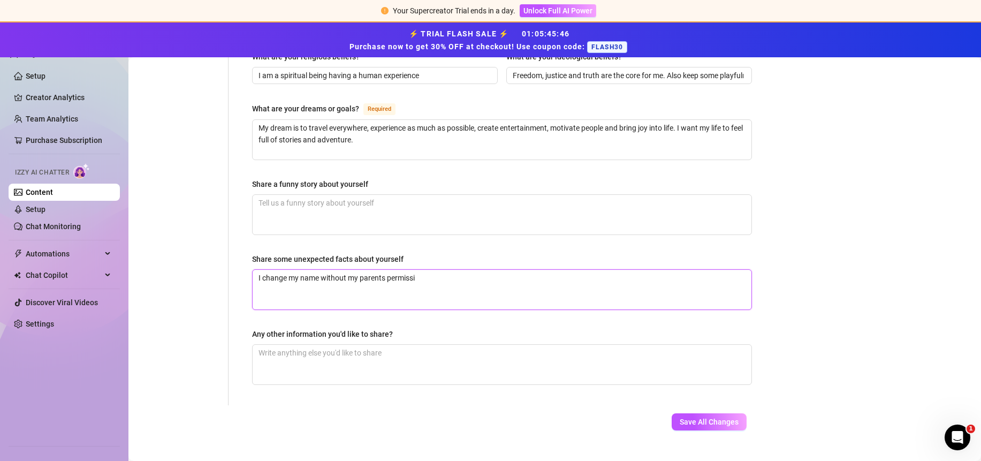
type textarea "I change my name without my parents permissio"
type textarea "I change my name without my parents permission"
type textarea "I change my name without my parents permission w"
type textarea "I change my name without my parents permission we"
type textarea "I change my name without my parents permission weh"
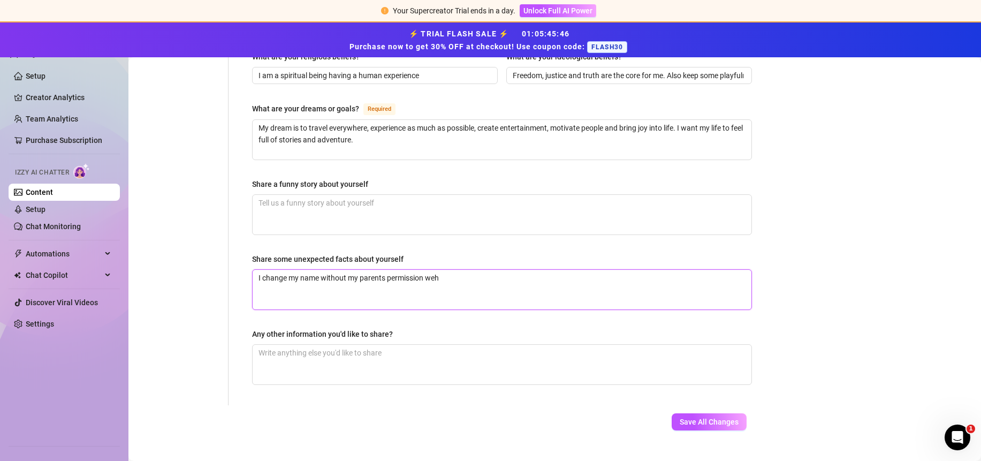
type textarea "I change my name without my parents permission we"
type textarea "I change my name without my parents permission w"
type textarea "I change my name without my parents permission wh"
type textarea "I change my name without my parents permission whe"
type textarea "I change my name without my parents permission when"
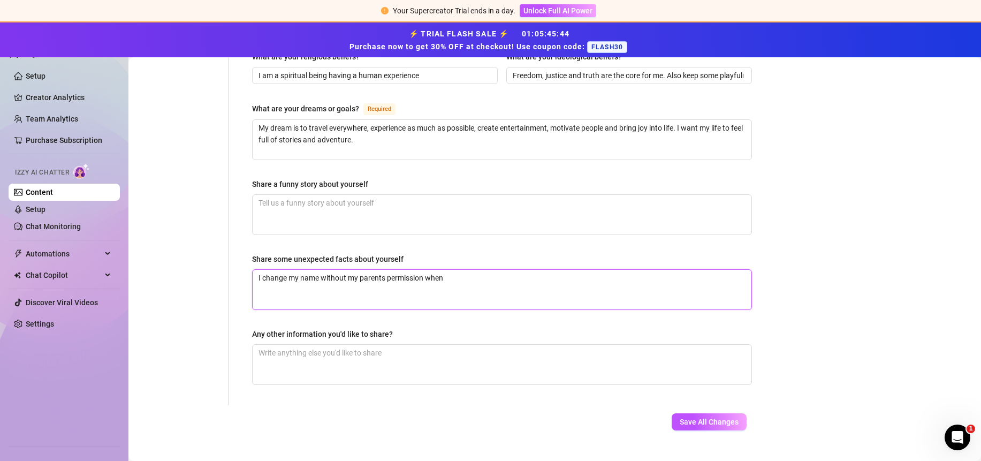
type textarea "I change my name without my parents permission when"
type textarea "I change my name without my parents permission when i"
type textarea "I change my name without my parents permission when"
type textarea "I change my name without my parents permission when I"
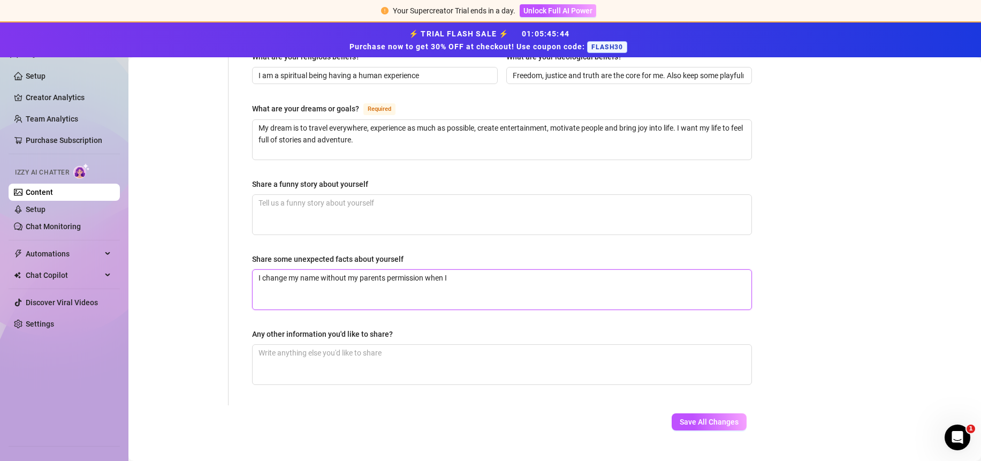
type textarea "I change my name without my parents permission when I w"
type textarea "I change my name without my parents permission when I wa"
type textarea "I change my name without my parents permission when I was"
type textarea "I change my name without my parents permission when I was 1"
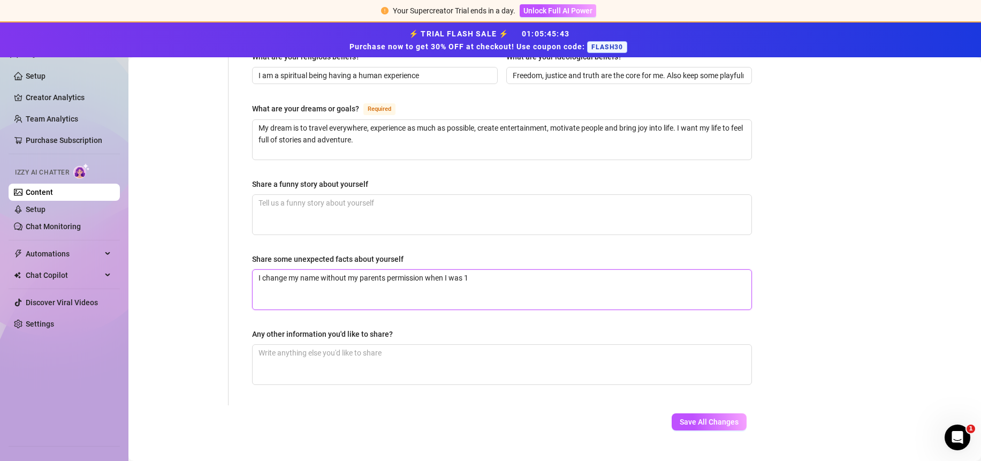
type textarea "I change my name without my parents permission when I was 15"
type textarea "I change my name without my parents permission when I was 1"
type textarea "I change my name without my parents permission when I was 14"
type textarea "I change my name without my parents permission when I was 14 y"
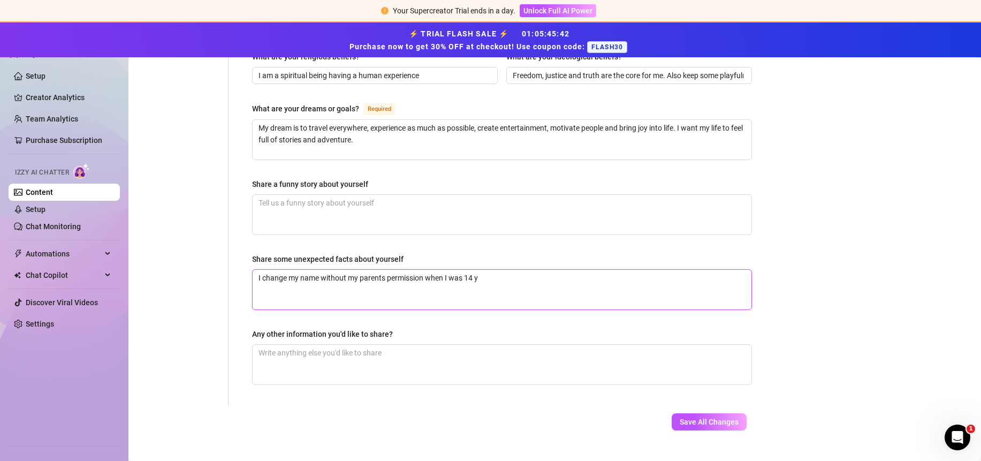
type textarea "I change my name without my parents permission when I was 14 ye"
type textarea "I change my name without my parents permission when I was 14 year"
type textarea "I change my name without my parents permission when I was 14 yeart"
type textarea "I change my name without my parents permission when I was 14 yearts"
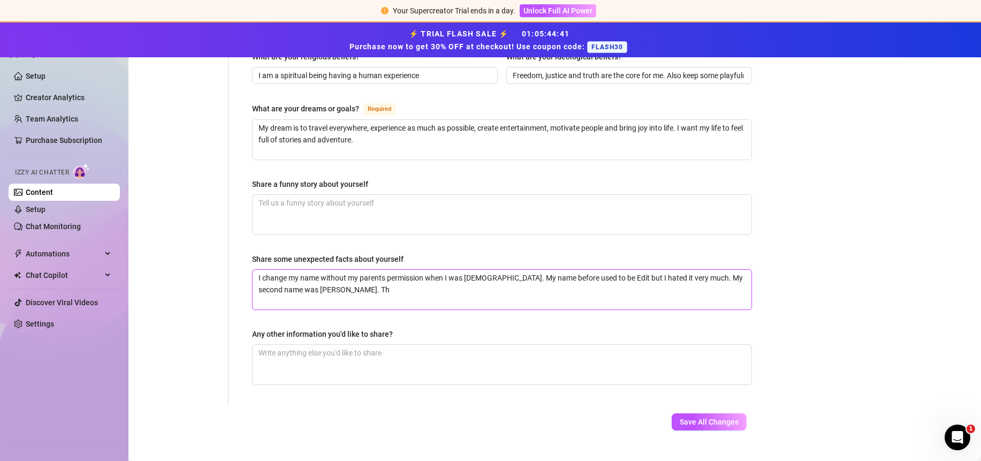
click at [442, 271] on textarea "I change my name without my parents permission when I was [DEMOGRAPHIC_DATA]. M…" at bounding box center [502, 290] width 499 height 40
drag, startPoint x: 566, startPoint y: 269, endPoint x: 699, endPoint y: 258, distance: 133.7
click at [699, 270] on textarea "I change my name without my parents permission when I was [DEMOGRAPHIC_DATA]. M…" at bounding box center [502, 290] width 499 height 40
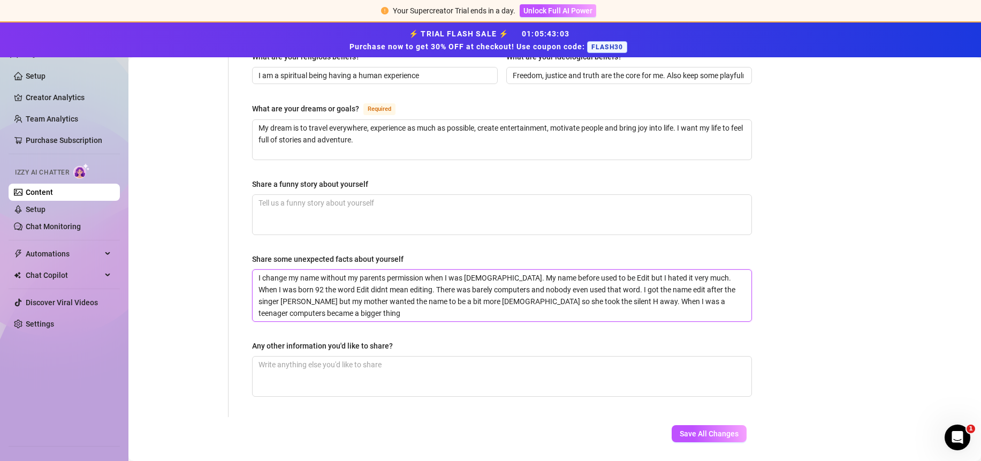
scroll to position [0, 0]
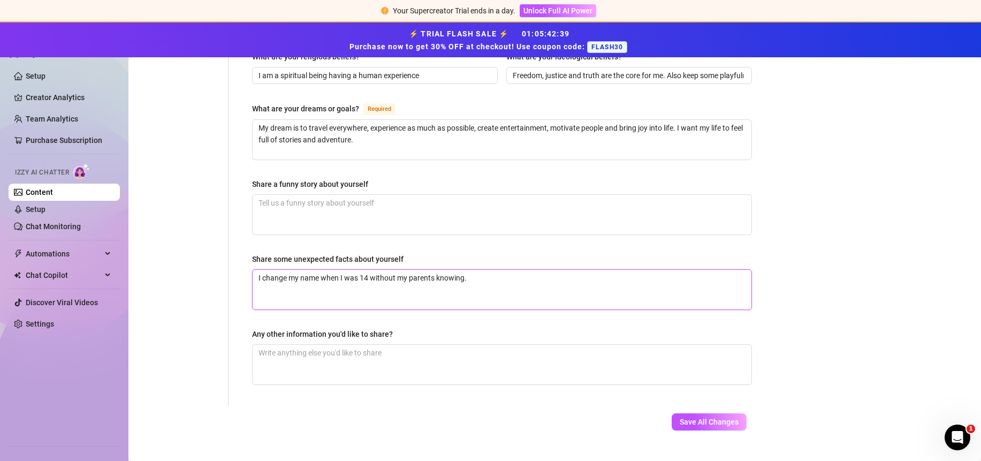
click at [257, 270] on textarea "I change my name when I was 14 without my parents knowing." at bounding box center [502, 290] width 499 height 40
click at [487, 270] on textarea "- I change my name when I was 14 without my parents knowing." at bounding box center [502, 290] width 499 height 40
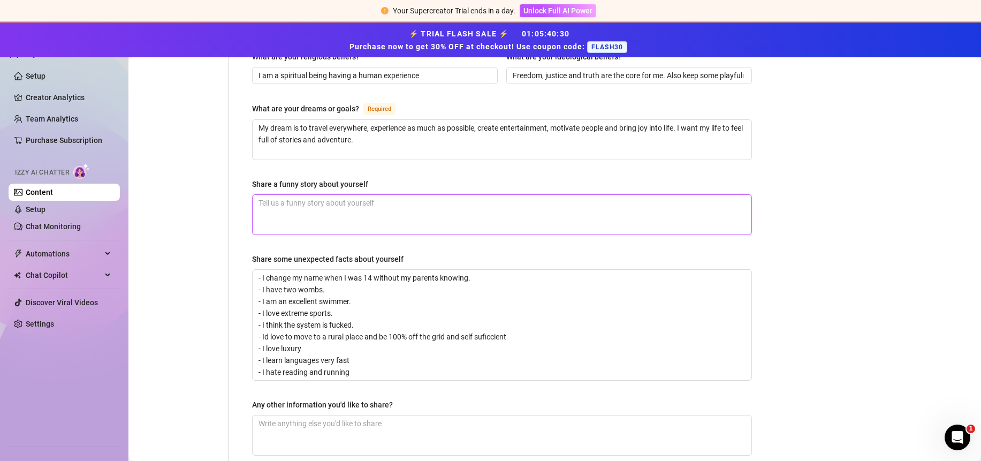
click at [312, 195] on textarea "Share a funny story about yourself" at bounding box center [502, 215] width 499 height 40
click at [325, 204] on textarea "Share a funny story about yourself" at bounding box center [502, 215] width 499 height 40
click at [314, 195] on textarea "Share a funny story about yourself" at bounding box center [502, 215] width 499 height 40
click at [330, 195] on textarea "Share a funny story about yourself" at bounding box center [502, 215] width 499 height 40
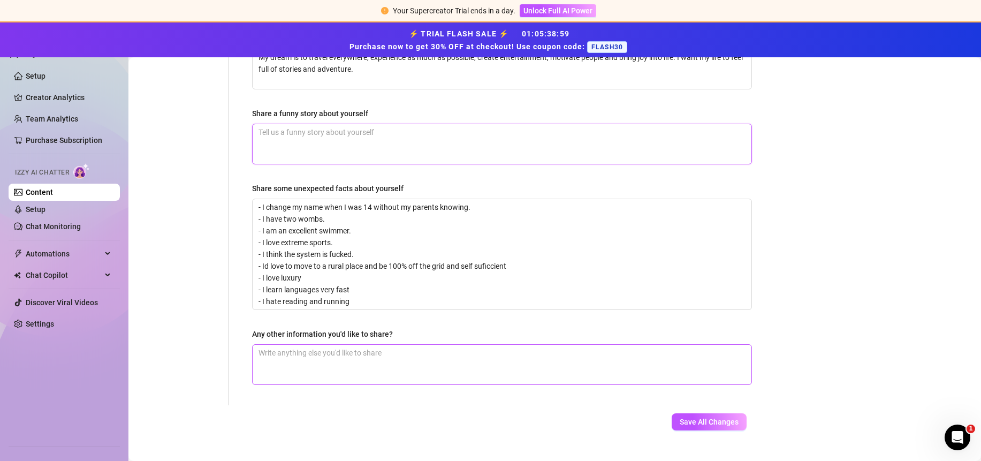
scroll to position [710, 0]
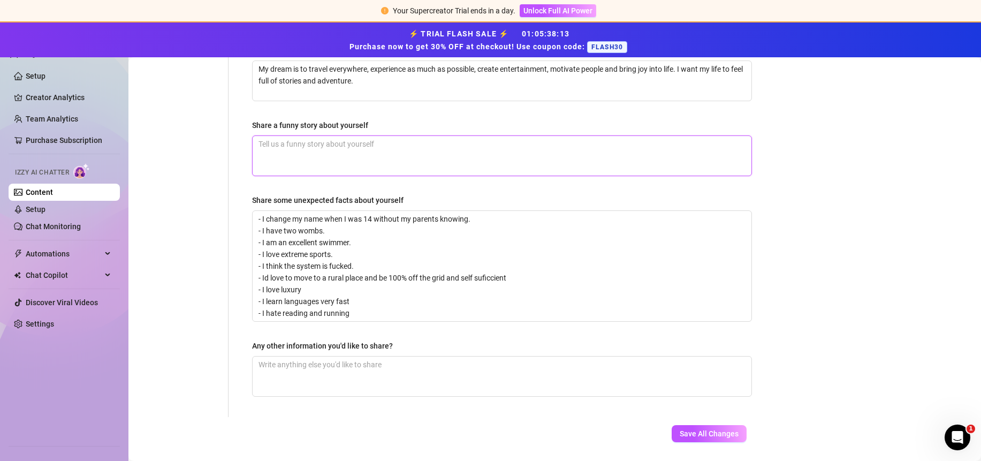
click at [360, 136] on textarea "Share a funny story about yourself" at bounding box center [502, 156] width 499 height 40
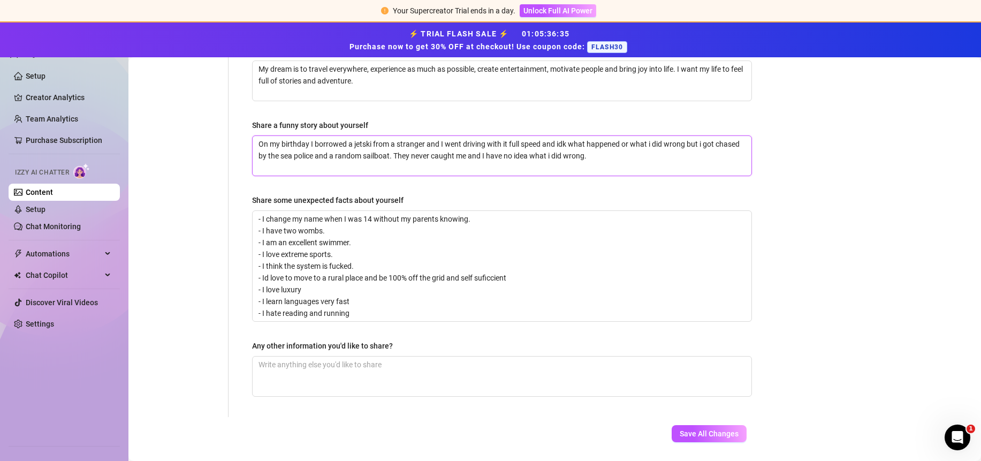
click at [638, 140] on textarea "On my birthday I borrowed a jetski from a stranger and I went driving with it f…" at bounding box center [502, 156] width 499 height 40
drag, startPoint x: 372, startPoint y: 112, endPoint x: 89, endPoint y: 95, distance: 283.6
click at [89, 95] on div "Setup Creator Analytics Team Analytics Purchase Subscription Izzy AI Chatter Co…" at bounding box center [490, 258] width 981 height 403
paste textarea "randomly borrowed a jet ski from a stranger and went full speed across the sea.…"
click at [319, 356] on textarea "Any other information you'd like to share?" at bounding box center [502, 376] width 499 height 40
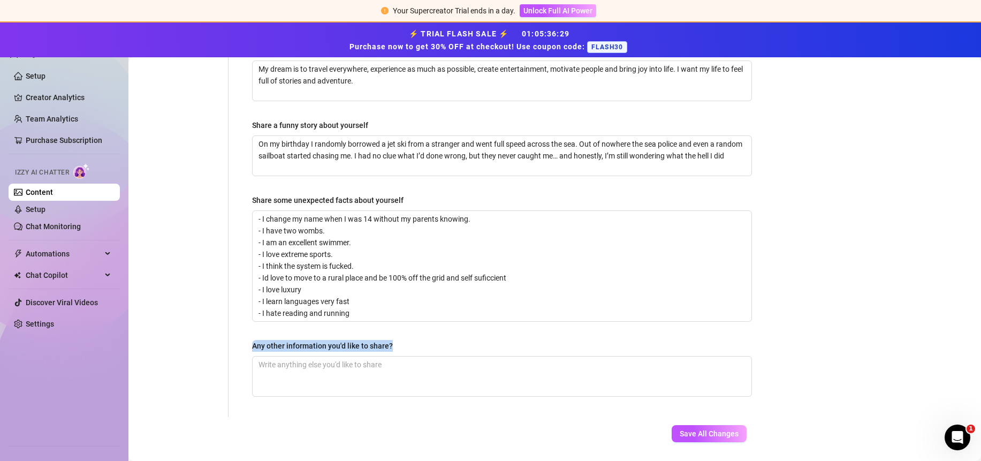
drag, startPoint x: 397, startPoint y: 324, endPoint x: 250, endPoint y: 327, distance: 146.7
copy div "Any other information you'd like to share?"
click at [324, 356] on textarea "Any other information you'd like to share?" at bounding box center [502, 376] width 499 height 40
paste textarea "I’m a [DEMOGRAPHIC_DATA] girl who loves speed, adventure and comedy. I’ve owned…"
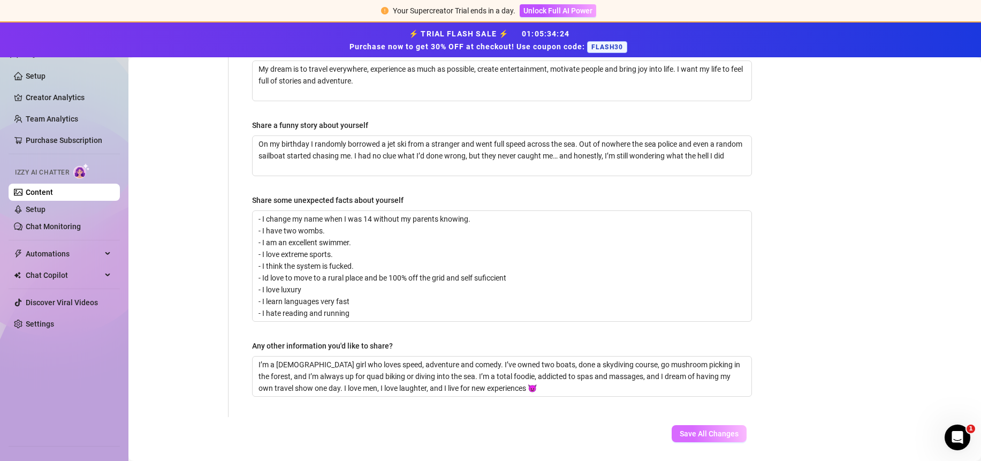
click at [688, 429] on span "Save All Changes" at bounding box center [709, 433] width 59 height 9
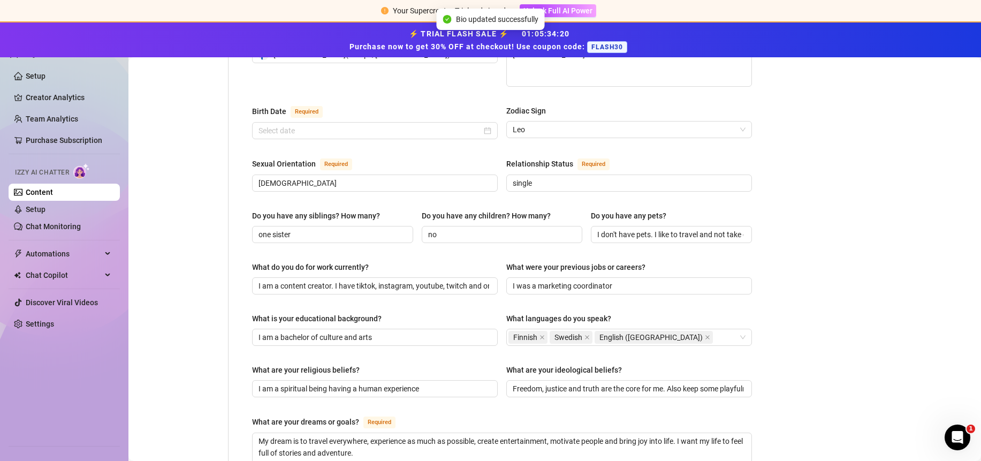
scroll to position [0, 0]
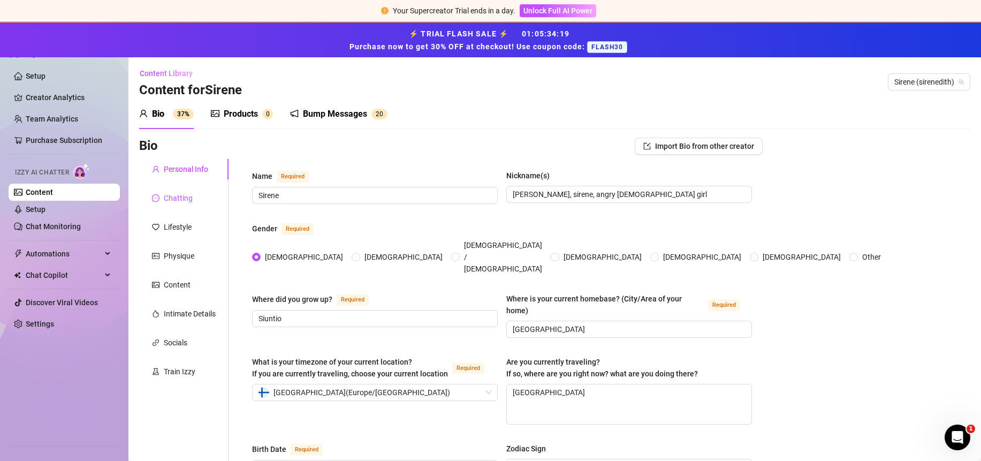
click at [165, 201] on div "Chatting" at bounding box center [178, 198] width 29 height 12
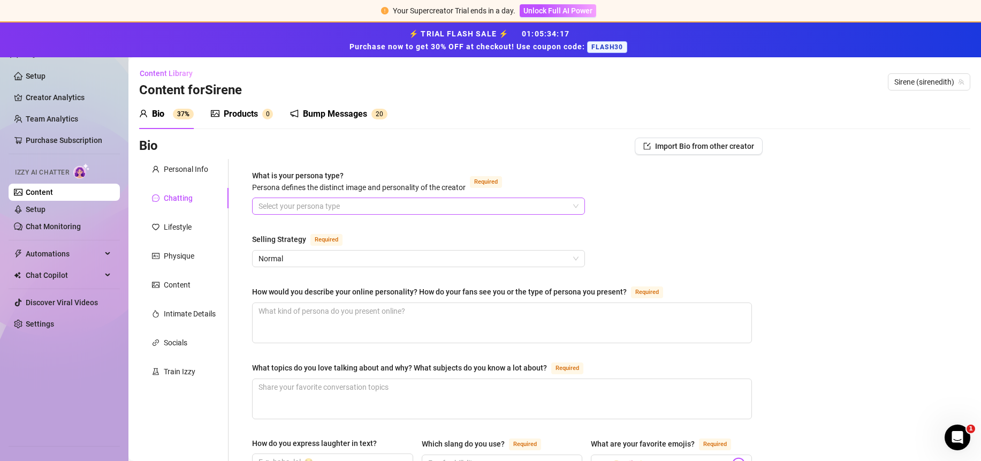
click at [361, 200] on input "What is your persona type? [PERSON_NAME] defines the distinct image and persona…" at bounding box center [413, 206] width 310 height 16
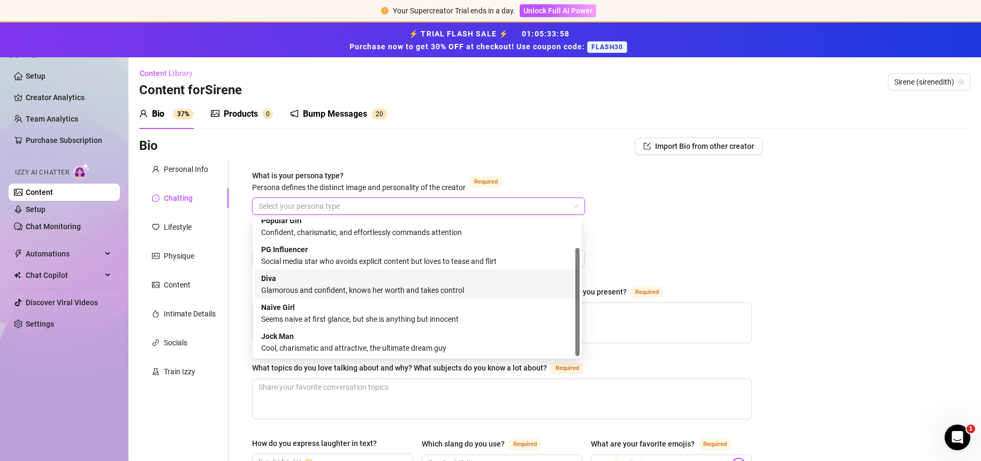
scroll to position [26, 0]
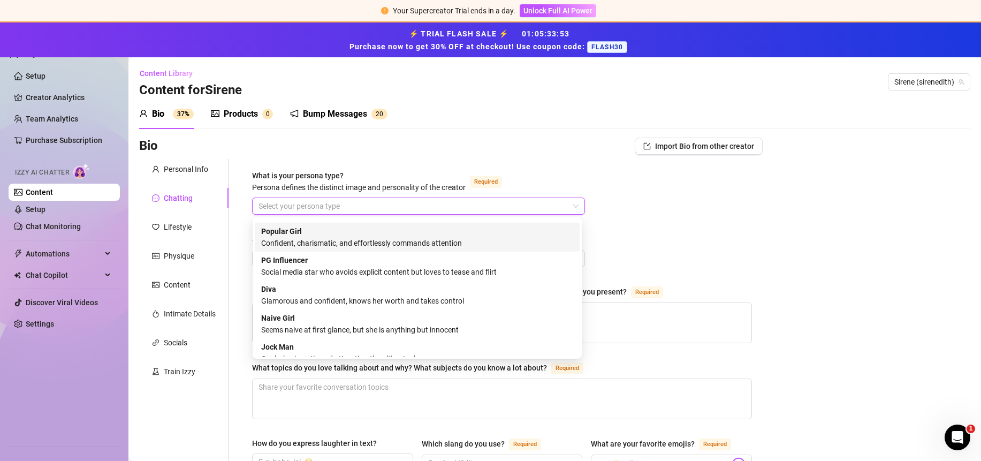
click at [454, 239] on div "Confident, charismatic, and effortlessly commands attention" at bounding box center [417, 243] width 312 height 12
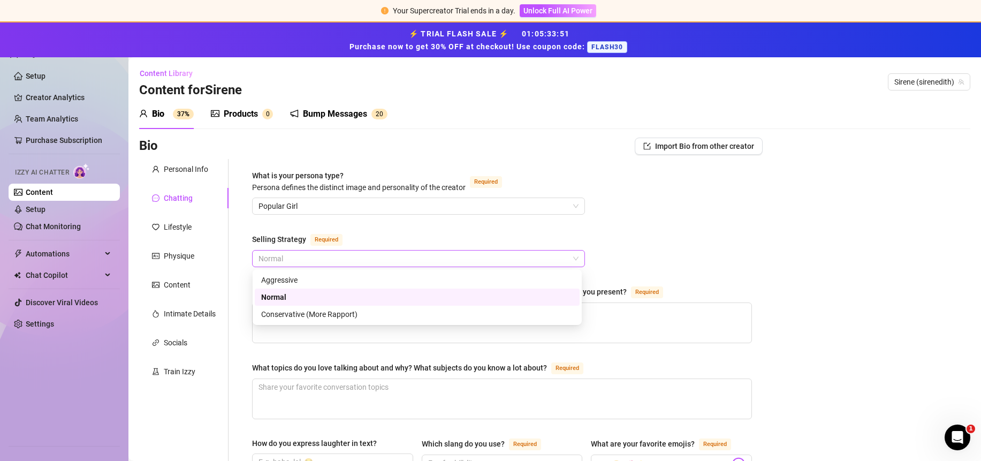
click at [432, 263] on span "Normal" at bounding box center [418, 258] width 320 height 16
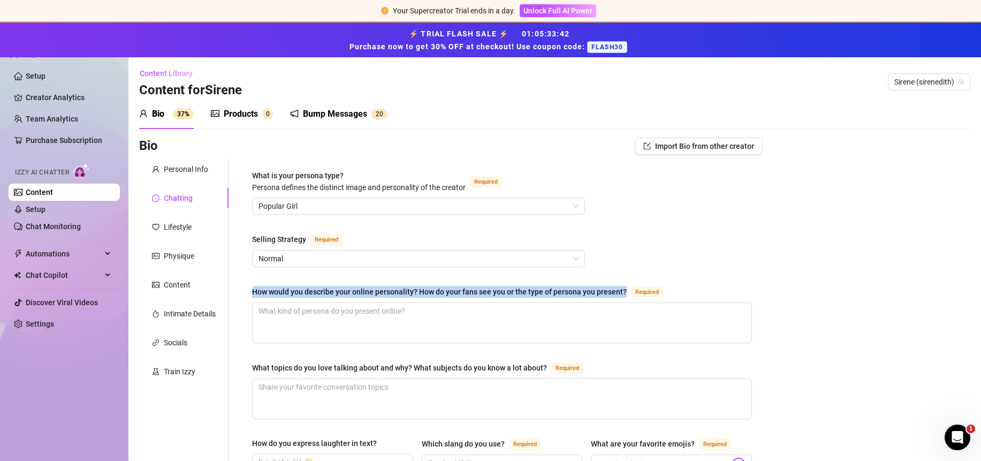
drag, startPoint x: 251, startPoint y: 292, endPoint x: 628, endPoint y: 291, distance: 377.2
copy div "How would you describe your online personality? How do your fans see you or the…"
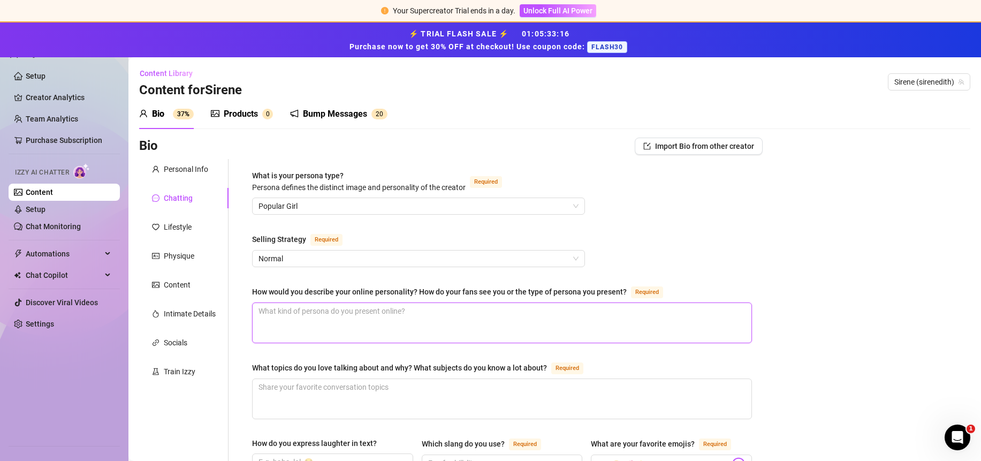
click at [318, 324] on textarea "How would you describe your online personality? How do your fans see you or the…" at bounding box center [502, 323] width 499 height 40
paste textarea "My online personality is funny, flirty and sometimes a little chaotic in the be…"
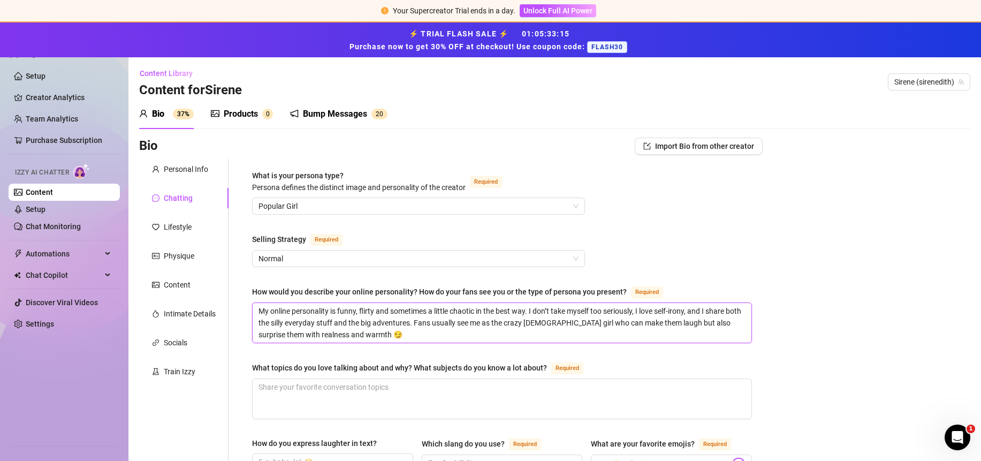
scroll to position [133, 0]
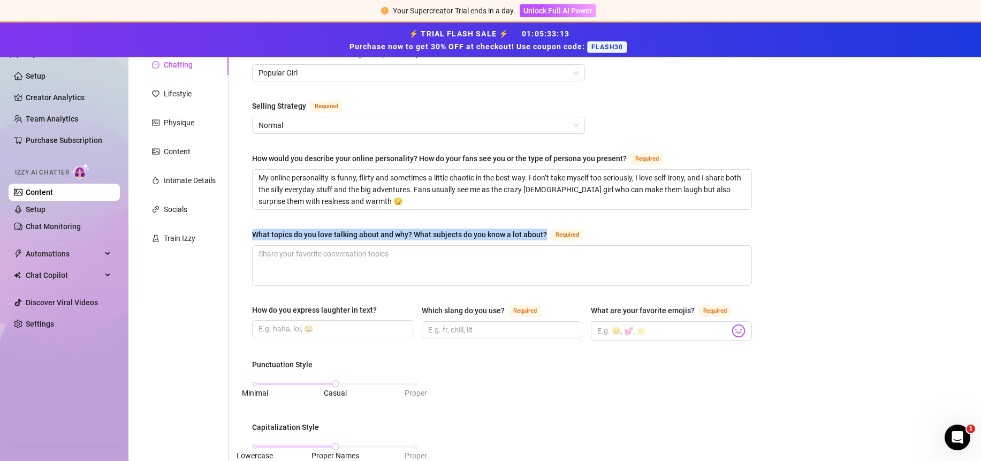
drag, startPoint x: 250, startPoint y: 233, endPoint x: 546, endPoint y: 237, distance: 295.9
click at [546, 237] on div "What is your persona type? [PERSON_NAME] defines the distinct image and persona…" at bounding box center [501, 425] width 521 height 799
copy div "What topics do you love talking about and why? What subjects do you know a lot …"
click at [331, 266] on textarea "What topics do you love talking about and why? What subjects do you know a lot …" at bounding box center [502, 266] width 499 height 40
paste textarea "I love talking about travel, food, comedy, stand-up, filming and social media s…"
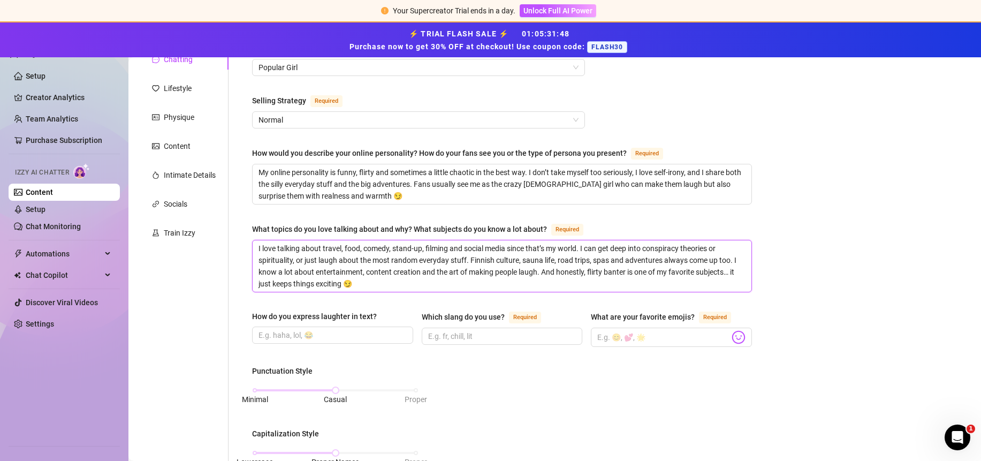
scroll to position [211, 0]
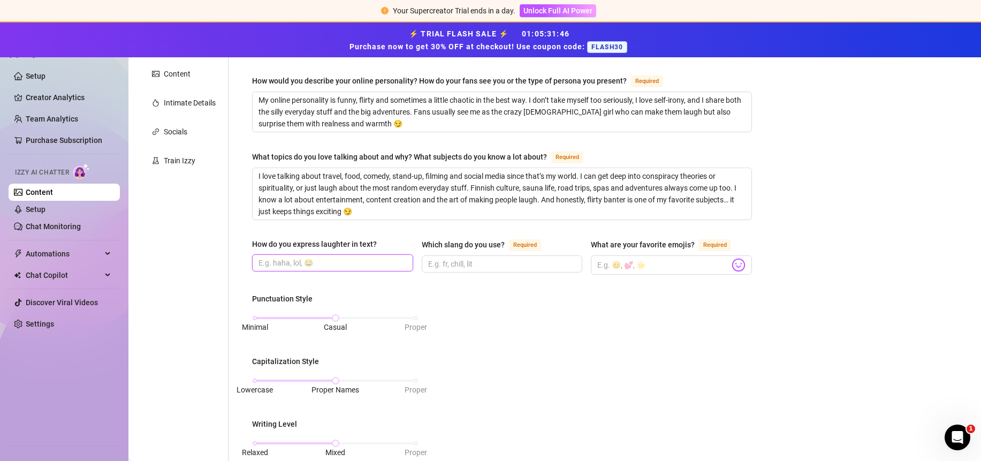
click at [354, 263] on input "How do you express laughter in text?" at bounding box center [331, 263] width 146 height 12
click at [554, 336] on div "Punctuation Style Minimal Casual Proper Capitalization Style Lowercase Proper N…" at bounding box center [502, 420] width 500 height 254
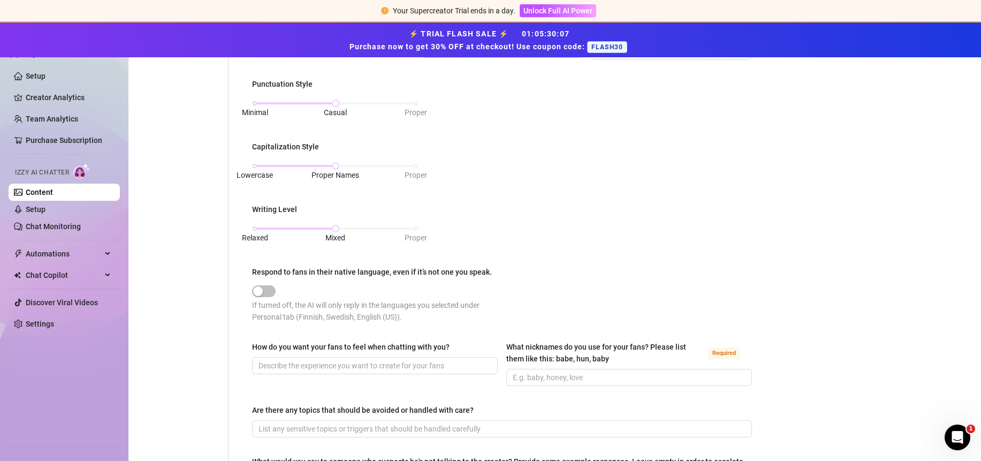
scroll to position [426, 0]
drag, startPoint x: 328, startPoint y: 225, endPoint x: 209, endPoint y: 234, distance: 119.1
click at [209, 234] on div "Personal Info Chatting Lifestyle Physique Content Intimate Details Socials Trai…" at bounding box center [450, 137] width 623 height 811
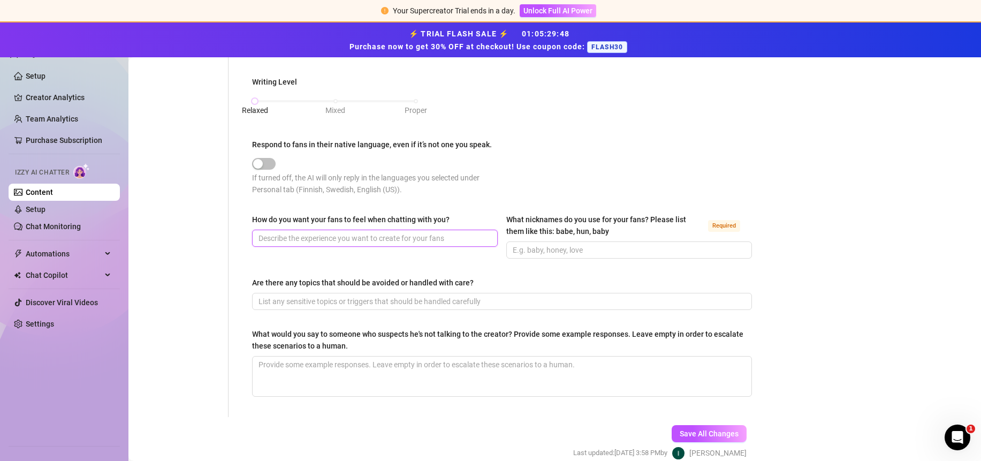
click at [359, 237] on input "How do you want your fans to feel when chatting with you?" at bounding box center [373, 238] width 231 height 12
click at [296, 301] on input "Are there any topics that should be avoided or handled with care?" at bounding box center [500, 301] width 485 height 12
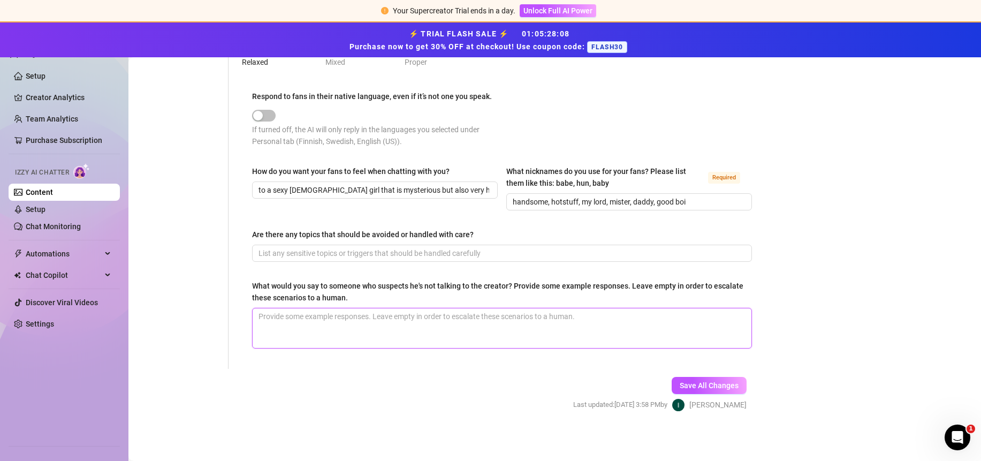
click at [377, 324] on textarea "What would you say to someone who suspects he's not talking to the creator? Pro…" at bounding box center [502, 328] width 499 height 40
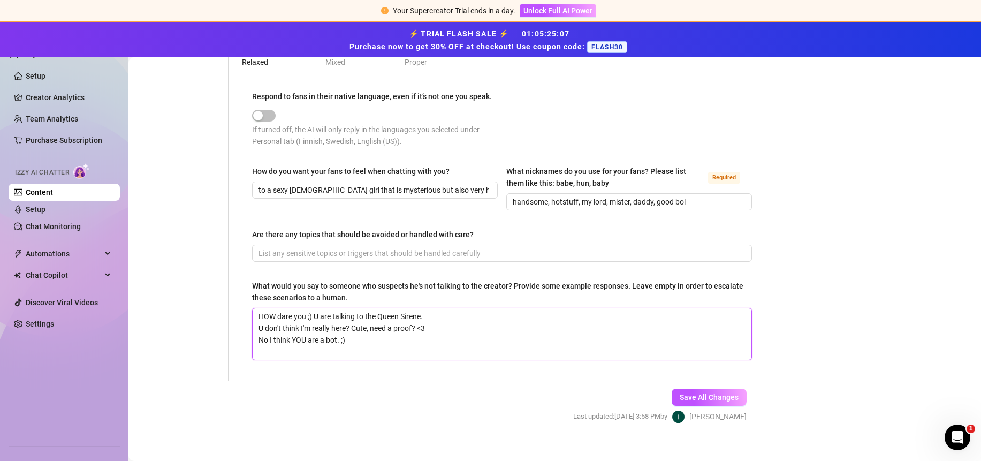
scroll to position [0, 0]
click at [707, 203] on input "handsome, hotstuff, my lord, mister, daddy, good boi" at bounding box center [628, 202] width 231 height 12
click at [326, 352] on textarea "HOW dare you ;) U are talking to the Queen Sirene. U don't think I'm really her…" at bounding box center [502, 333] width 499 height 51
click at [294, 349] on textarea "HOW dare you ;) U are talking to the Queen Sirene. U don't think I'm really her…" at bounding box center [502, 333] width 499 height 51
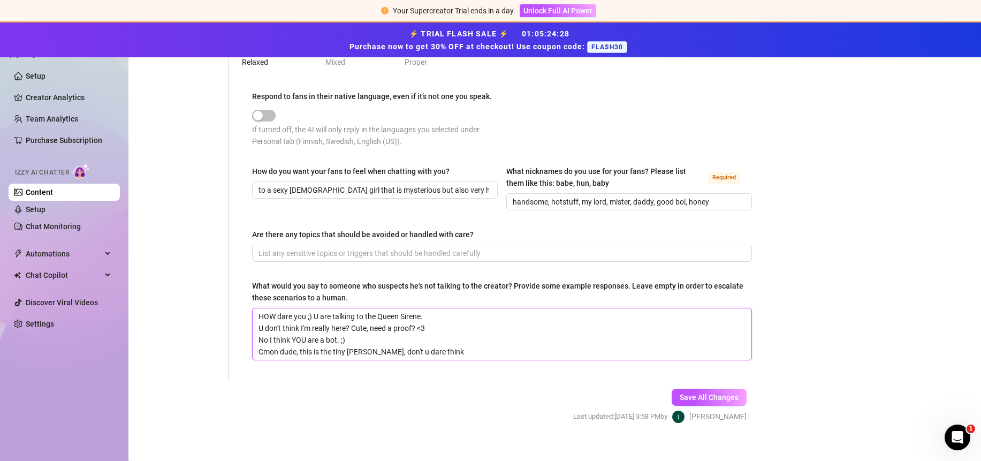
click at [258, 350] on textarea "HOW dare you ;) U are talking to the Queen Sirene. U don't think I'm really her…" at bounding box center [502, 333] width 499 height 51
drag, startPoint x: 391, startPoint y: 352, endPoint x: 336, endPoint y: 348, distance: 55.3
click at [299, 351] on textarea "HOW dare you ;) U are talking to the Queen Sirene. U don't think I'm really her…" at bounding box center [502, 333] width 499 height 51
click at [680, 393] on span "Save All Changes" at bounding box center [709, 397] width 59 height 9
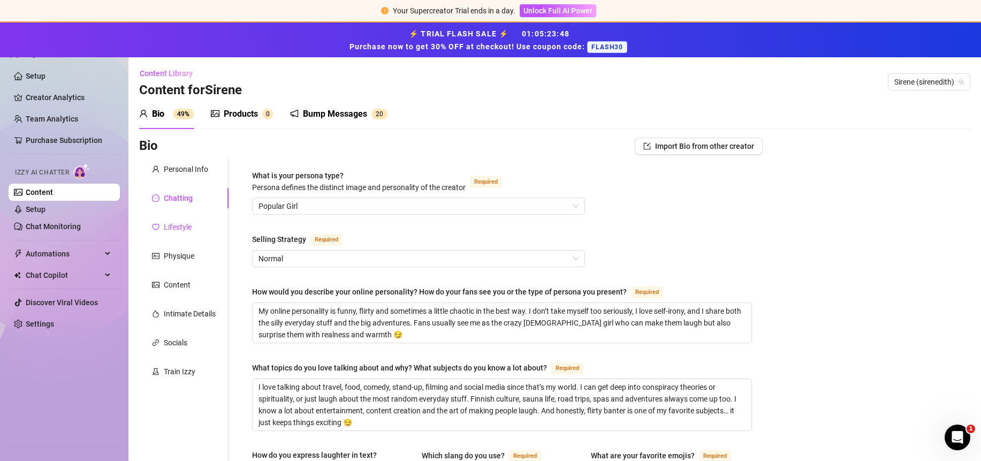
click at [180, 226] on div "Lifestyle" at bounding box center [178, 227] width 28 height 12
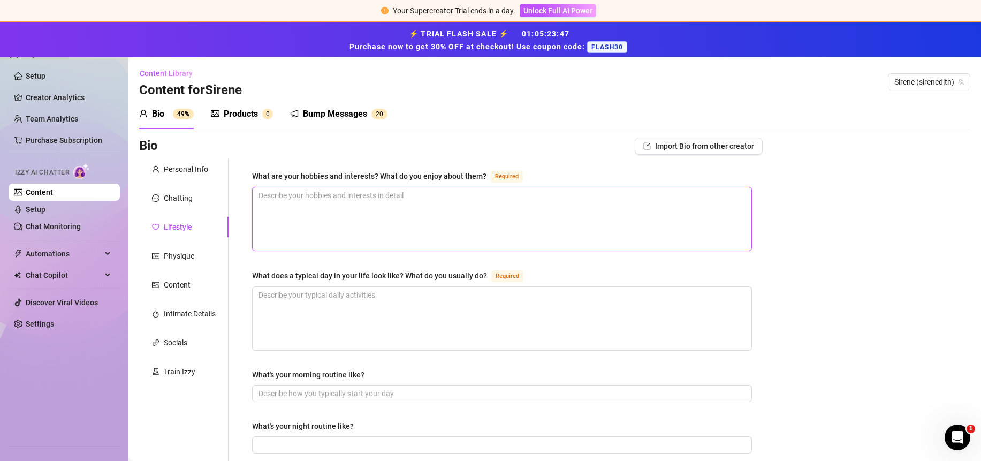
click at [414, 202] on textarea "What are your hobbies and interests? What do you enjoy about them? Required" at bounding box center [502, 218] width 499 height 63
drag, startPoint x: 252, startPoint y: 177, endPoint x: 484, endPoint y: 178, distance: 231.7
copy div "What are your hobbies and interests? What do you enjoy about them?"
